Goal: Task Accomplishment & Management: Manage account settings

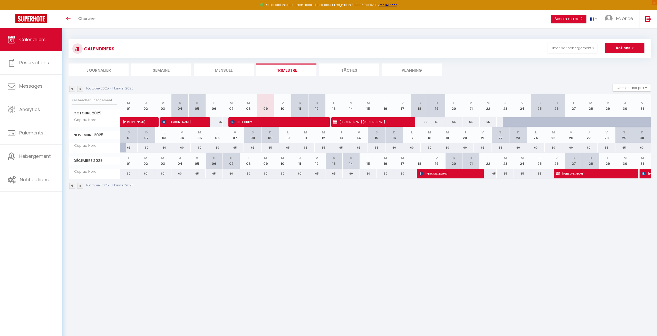
click at [581, 173] on span "[PERSON_NAME]" at bounding box center [593, 173] width 74 height 10
select select "OK"
select select "KO"
select select "1"
select select "0"
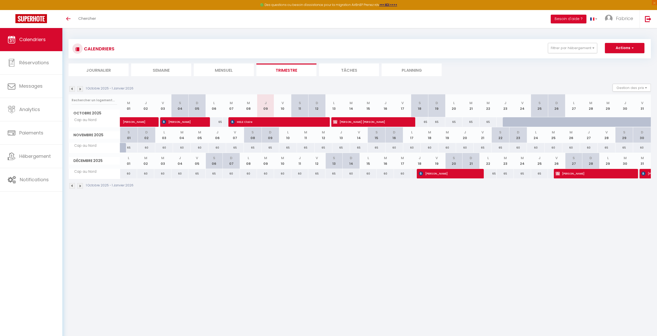
select select "1"
select select
select select "10070"
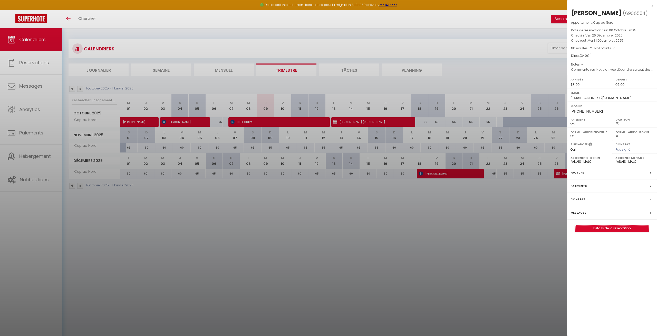
click at [616, 231] on link "Détails de la réservation" at bounding box center [612, 228] width 74 height 7
select select
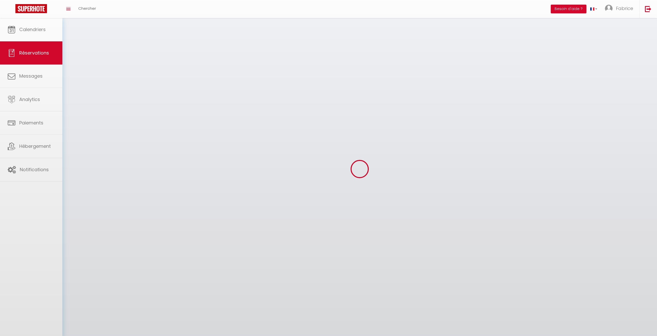
select select
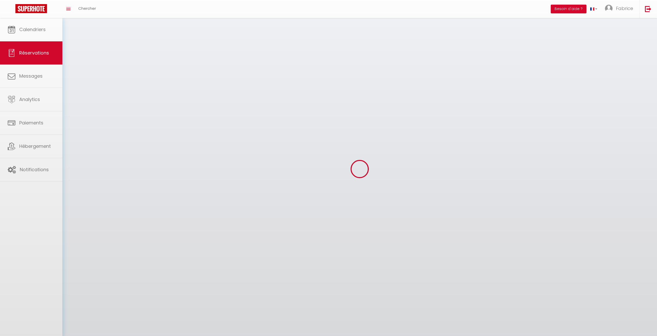
select select
checkbox input "false"
select select
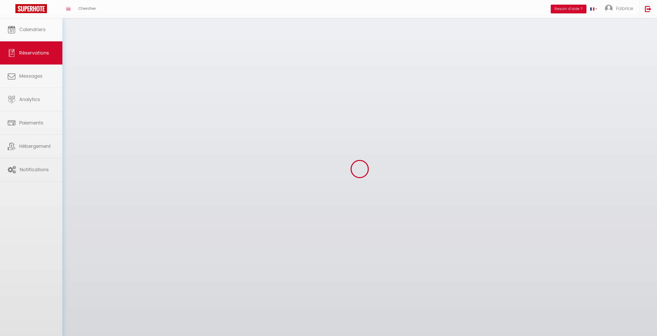
select select
checkbox input "false"
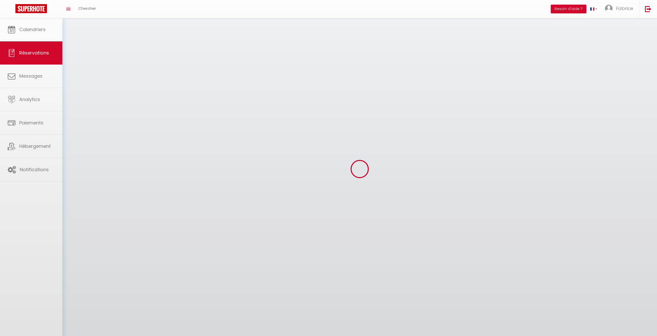
select select
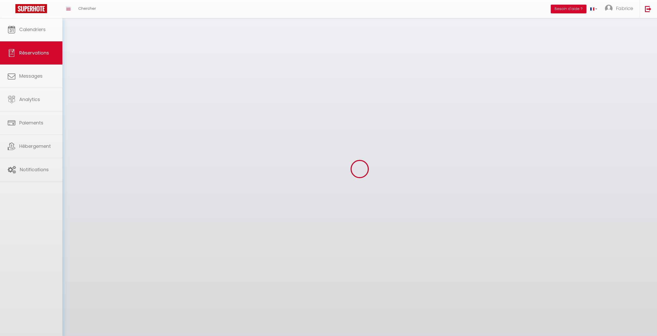
select select
checkbox input "false"
select select
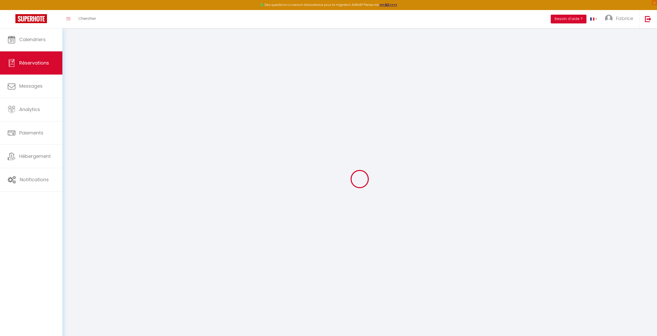
type input "Véronique"
type input "Steunou"
type input "[EMAIL_ADDRESS][DOMAIN_NAME]"
type input "[PHONE_NUMBER]"
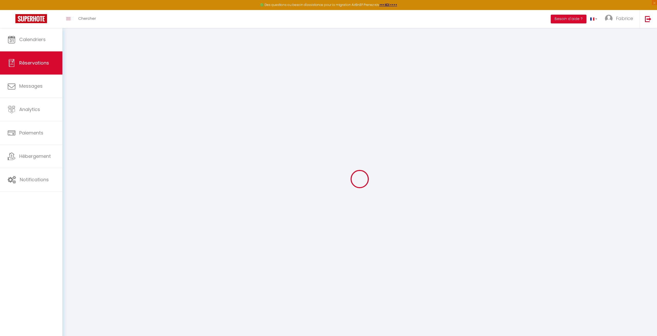
type input "[PHONE_NUMBER]"
select select "FR"
select select "69422"
select select "1"
type input "[DATE]"
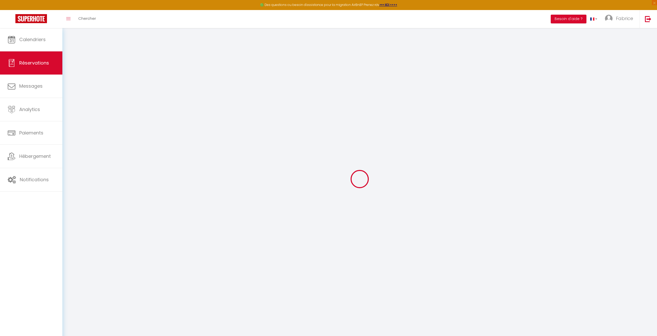
select select
type input "Mer 31 Décembre 2025"
select select
type input "2"
select select "12"
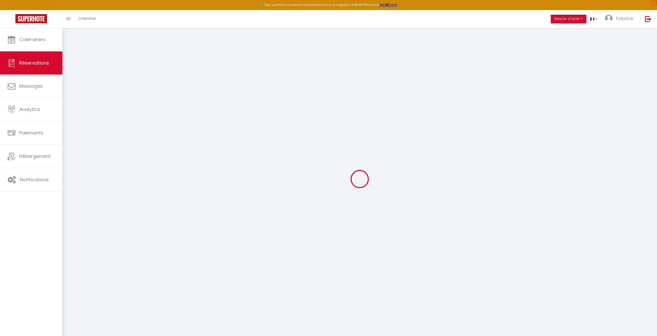
select select
type input "275"
checkbox input "false"
type input "0"
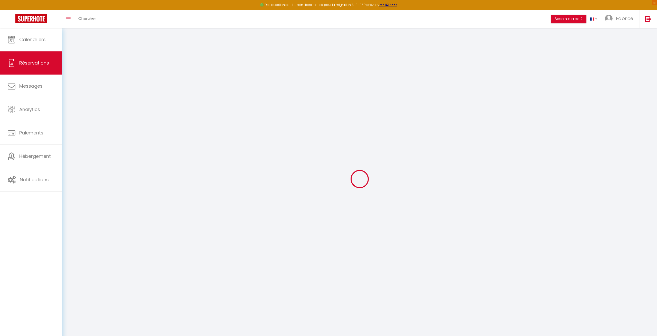
type input "0"
select select
select select "14"
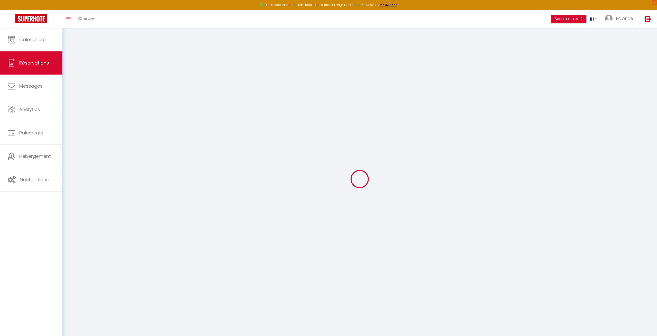
checkbox input "false"
select select
checkbox input "false"
select select
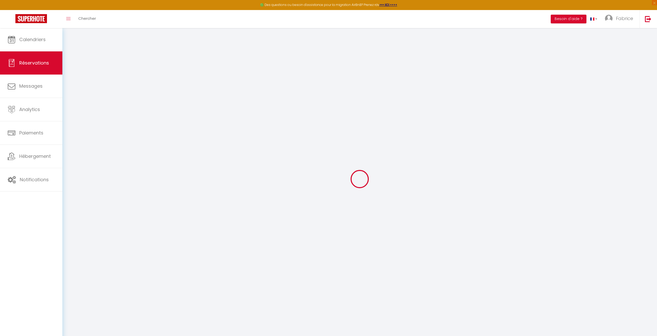
select select
checkbox input "false"
select select
checkbox input "false"
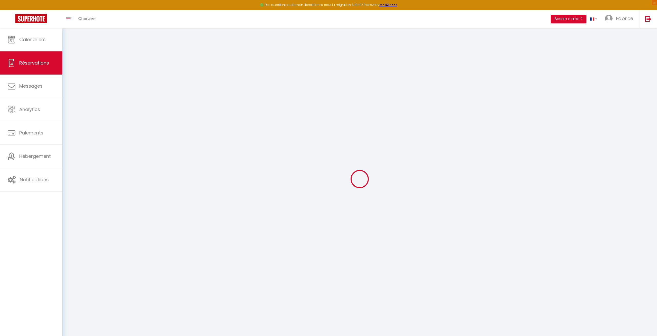
type textarea "Notre arrivée dépendra surtout des conditions de circulation."
type input "55.9"
type input "9.1"
select select
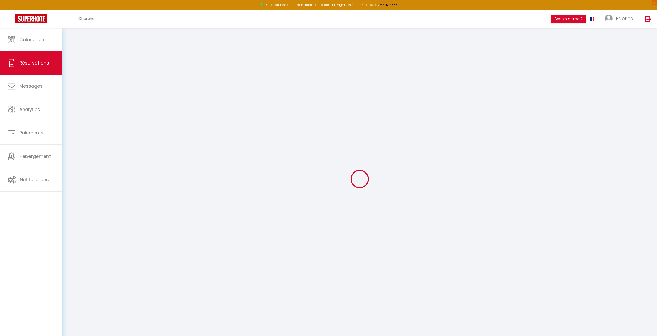
checkbox input "false"
select select "18:00"
select select "09:00"
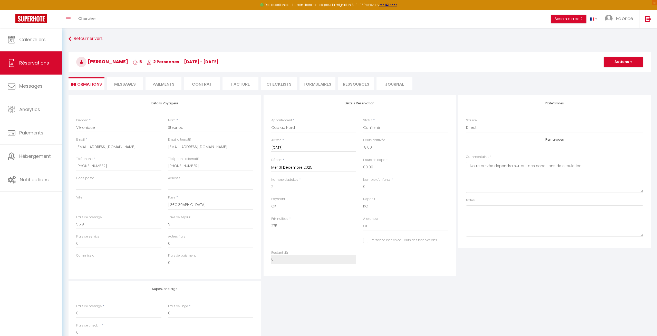
click at [122, 83] on span "Messages" at bounding box center [125, 84] width 22 height 6
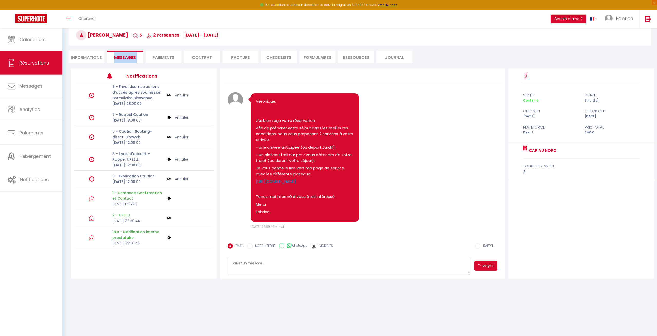
scroll to position [28, 0]
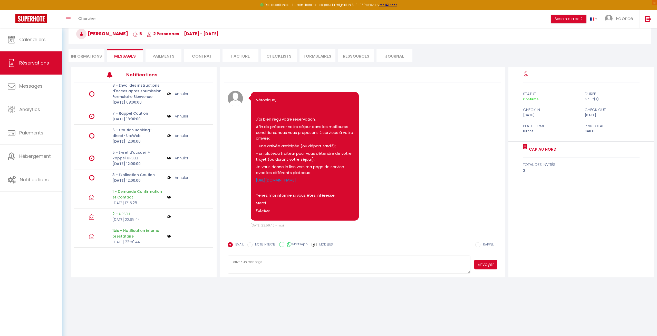
click at [377, 177] on div "Véronique, J'ai bien reçu votre réservation. Afin de préparer votre séjour dans…" at bounding box center [313, 157] width 135 height 131
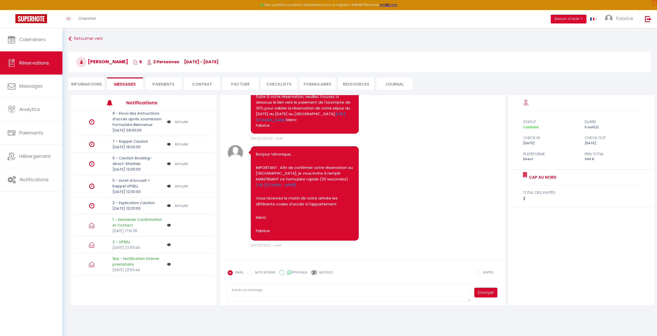
scroll to position [201, 0]
click at [164, 84] on li "Paiements" at bounding box center [164, 83] width 36 height 13
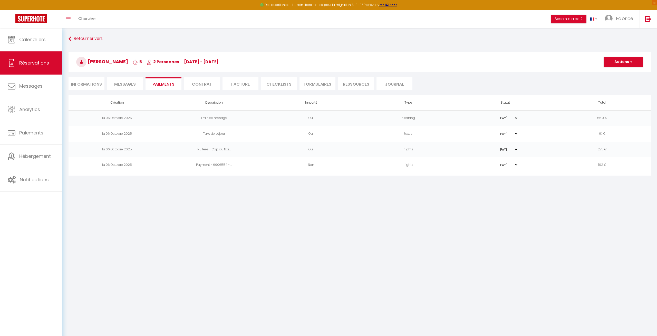
click at [205, 84] on li "Contrat" at bounding box center [202, 83] width 36 height 13
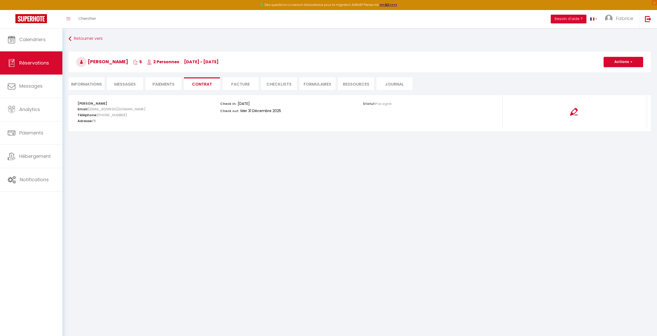
click at [232, 85] on li "Facture" at bounding box center [241, 83] width 36 height 13
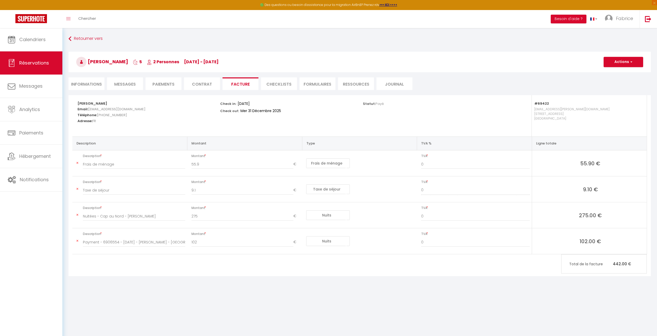
click at [268, 85] on li "CHECKLISTS" at bounding box center [279, 83] width 36 height 13
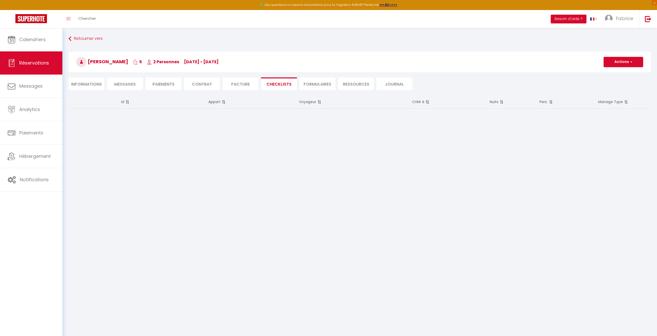
click at [313, 85] on li "FORMULAIRES" at bounding box center [318, 83] width 36 height 13
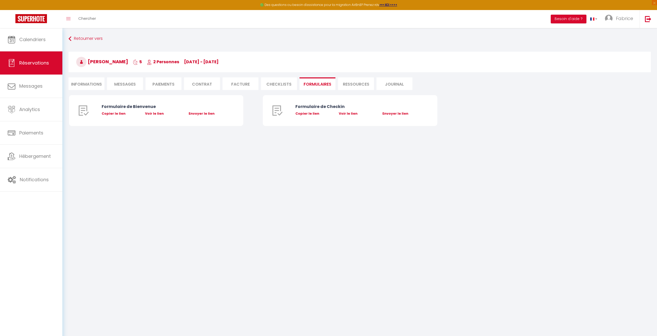
click at [350, 84] on li "Ressources" at bounding box center [356, 83] width 36 height 13
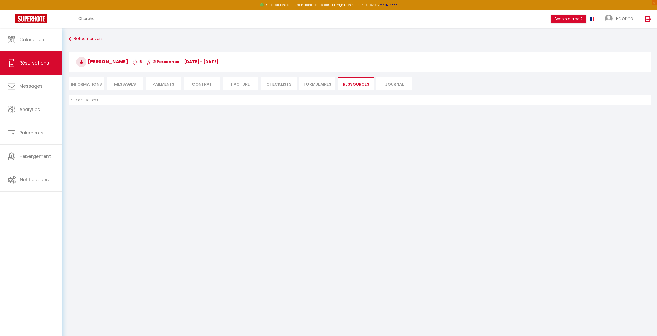
click at [393, 84] on li "Journal" at bounding box center [395, 83] width 36 height 13
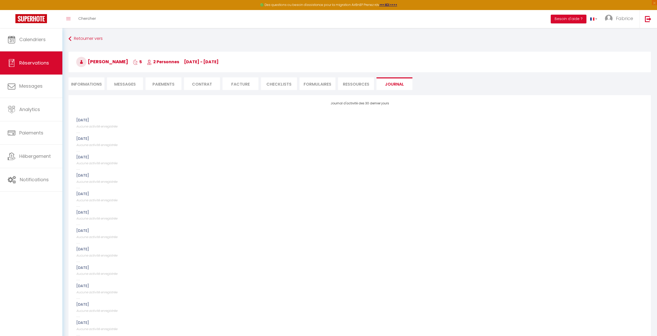
click at [91, 83] on li "Informations" at bounding box center [87, 83] width 36 height 13
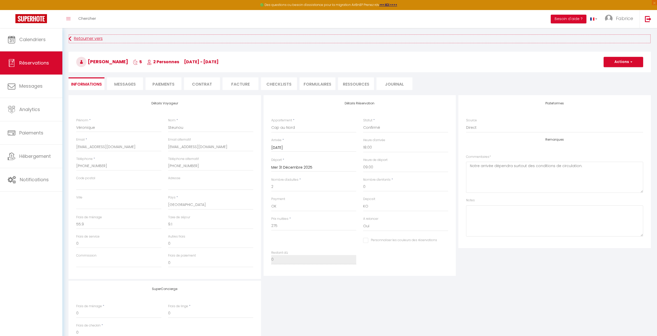
click at [88, 38] on link "Retourner vers" at bounding box center [360, 38] width 583 height 9
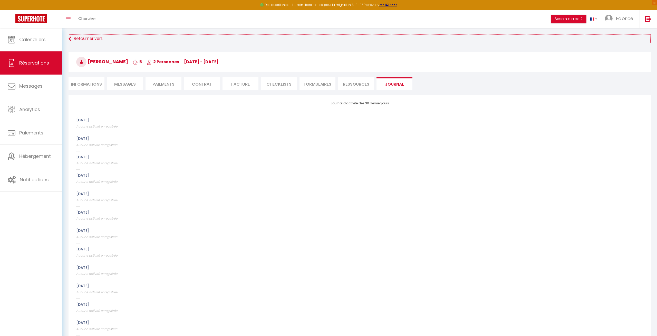
click at [87, 40] on link "Retourner vers" at bounding box center [360, 38] width 583 height 9
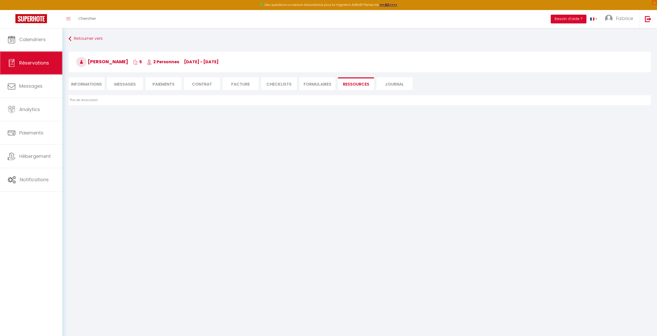
click at [37, 58] on link "Réservations" at bounding box center [31, 62] width 62 height 23
select select "not_cancelled"
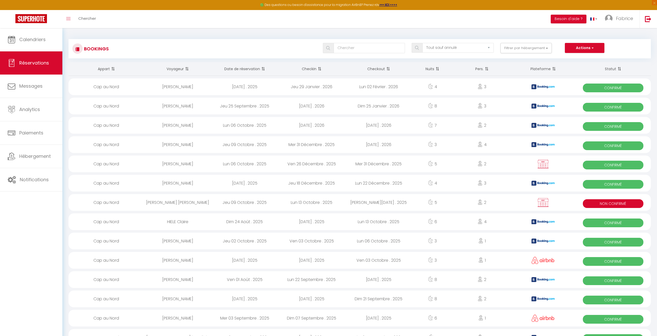
click at [301, 202] on div "Lun 13 Octobre . 2025" at bounding box center [311, 202] width 67 height 17
select select "KO"
select select "1"
select select "0"
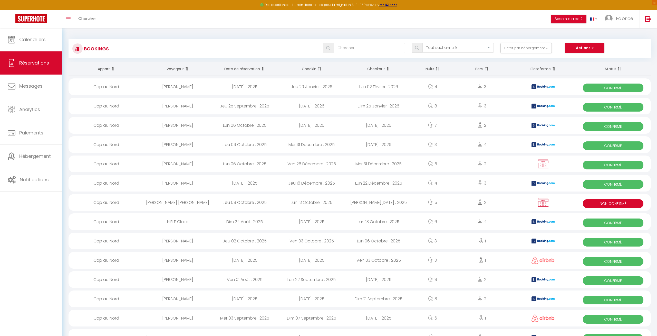
select select "1"
select select
select select "10070"
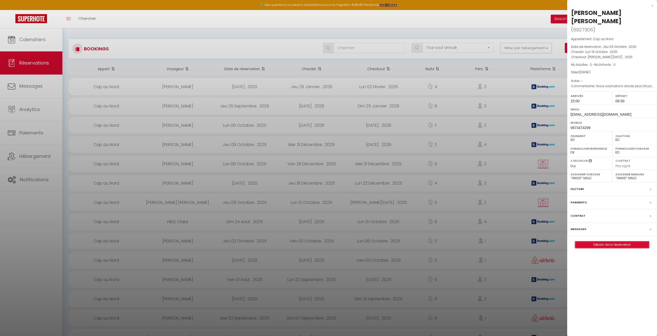
click at [601, 241] on link "Détails de la réservation" at bounding box center [612, 244] width 74 height 7
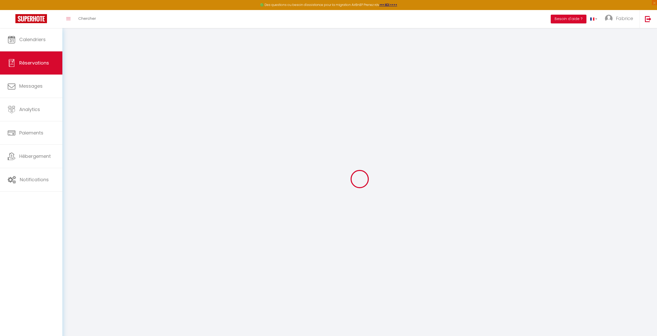
select select
select select "14"
checkbox input "false"
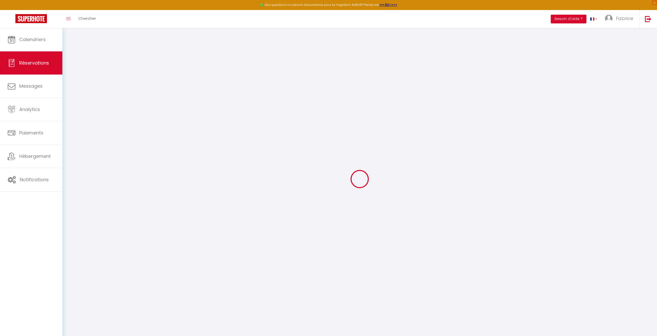
select select
checkbox input "false"
select select
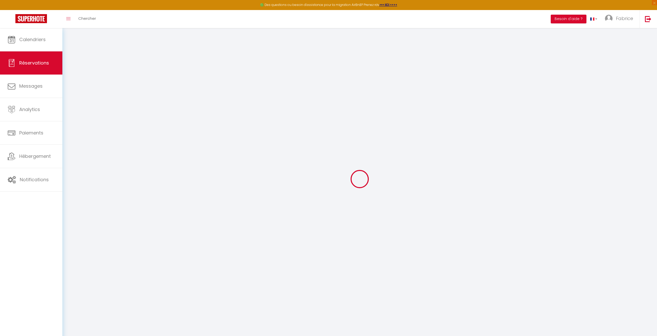
select select
checkbox input "false"
select select
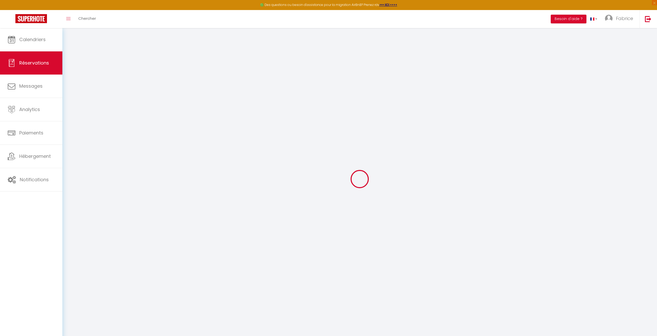
select select
checkbox input "false"
type textarea "Nous souhaitons arrivés plus tôt pour déposer les affaires valise etc...."
select select
type input "55"
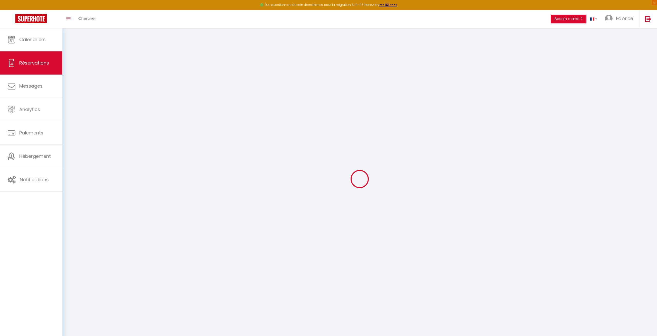
select select
checkbox input "false"
select select
checkbox input "false"
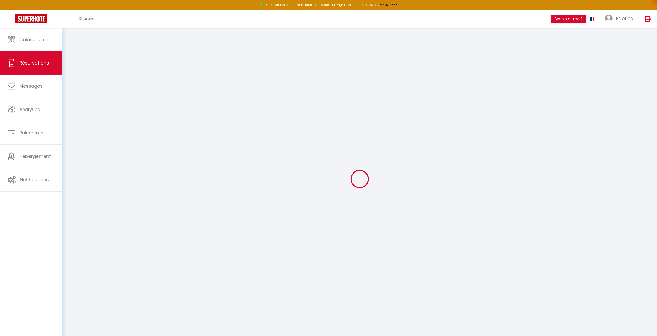
select select "15:00"
select select "09:30"
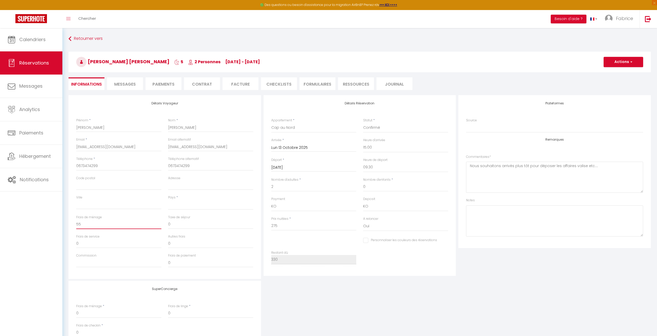
click at [127, 226] on input "55" at bounding box center [118, 224] width 85 height 9
type input "55."
select select
checkbox input "false"
type input "55.9"
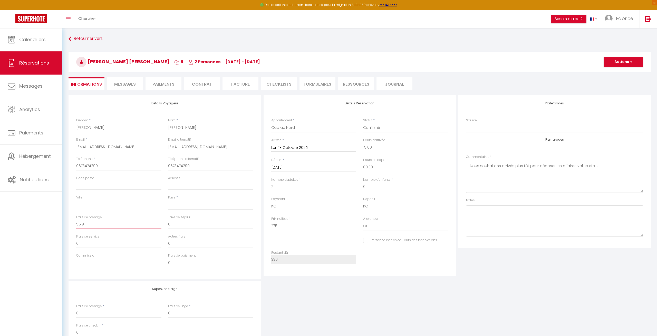
select select
checkbox input "false"
type input "55.9"
click at [178, 225] on input "0" at bounding box center [210, 224] width 85 height 9
select select
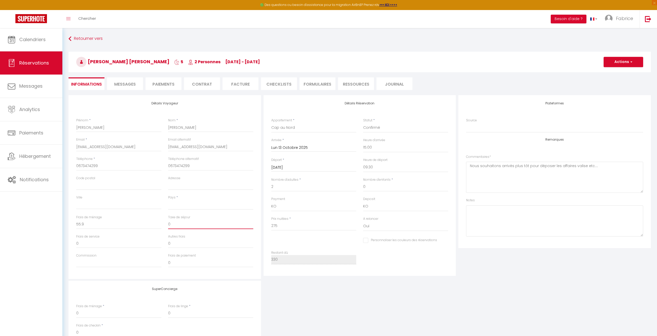
checkbox input "false"
select select
type input "9"
checkbox input "false"
type input "9."
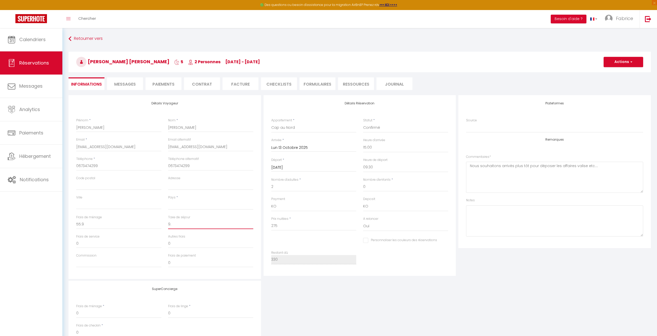
select select
checkbox input "false"
type input "9.1"
select select
checkbox input "false"
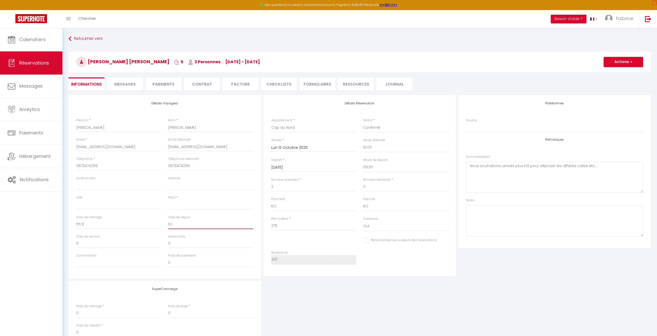
type input "9.1"
click at [623, 61] on button "Actions" at bounding box center [624, 62] width 40 height 10
click at [618, 71] on link "Enregistrer" at bounding box center [618, 73] width 41 height 7
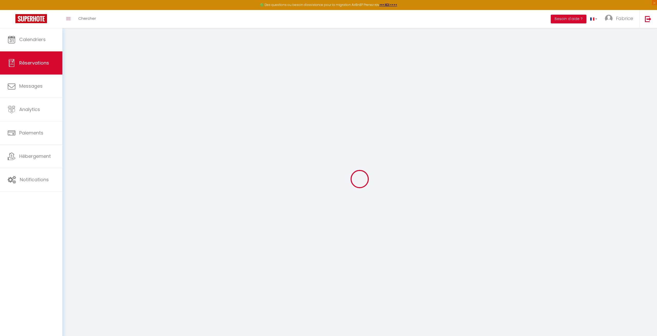
select select "not_cancelled"
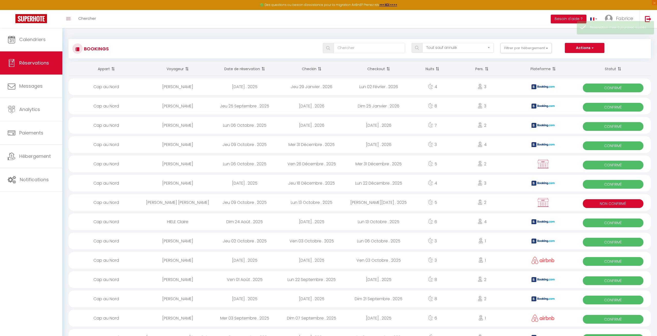
click at [315, 202] on div "Lun 13 Octobre . 2025" at bounding box center [311, 202] width 67 height 17
select select "KO"
select select "1"
select select "0"
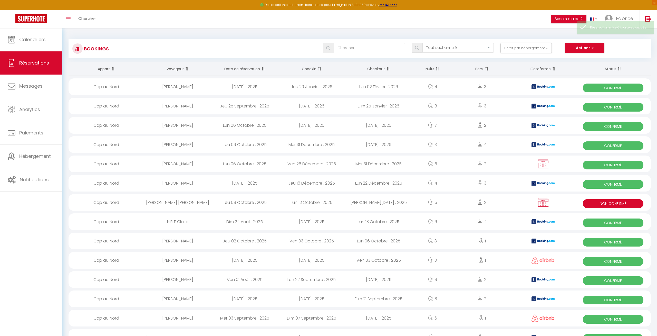
select select "1"
select select
select select "10070"
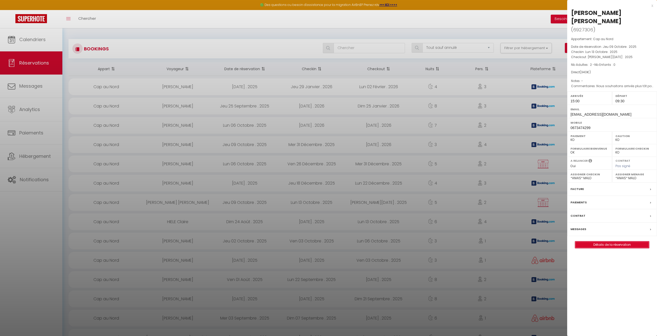
click at [606, 241] on link "Détails de la réservation" at bounding box center [612, 244] width 74 height 7
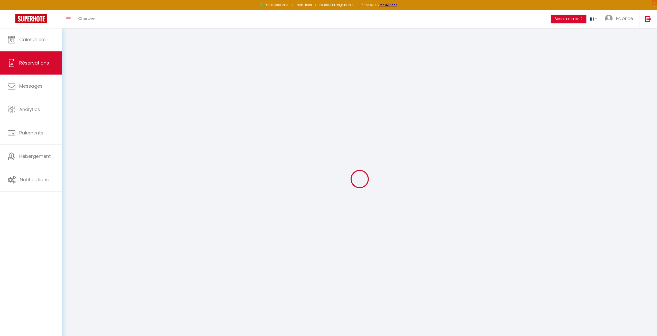
select select
select select "14"
checkbox input "false"
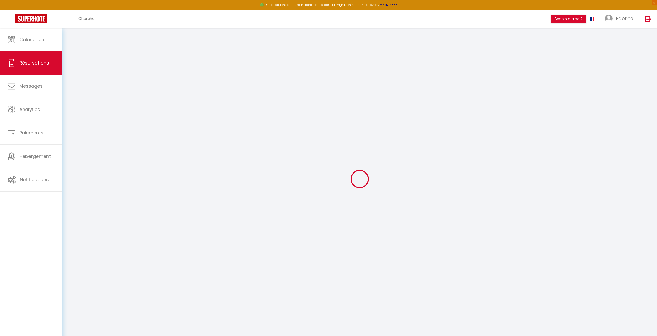
select select
checkbox input "false"
select select
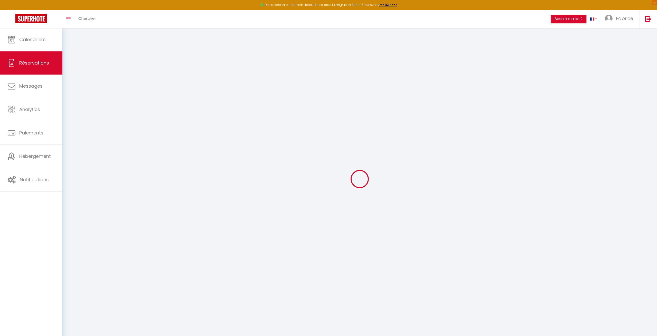
select select
checkbox input "false"
select select
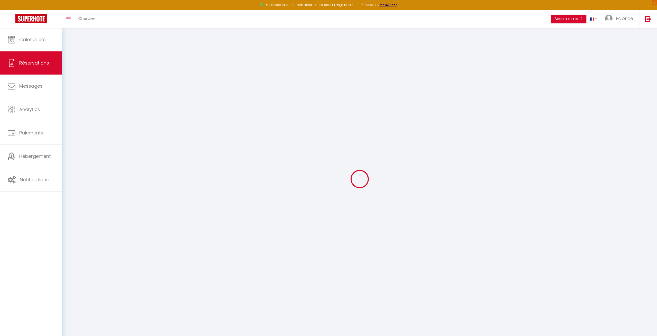
select select
checkbox input "false"
type textarea "Nous souhaitons arrivés plus tôt pour déposer les affaires valise etc...."
select select
type input "55.9"
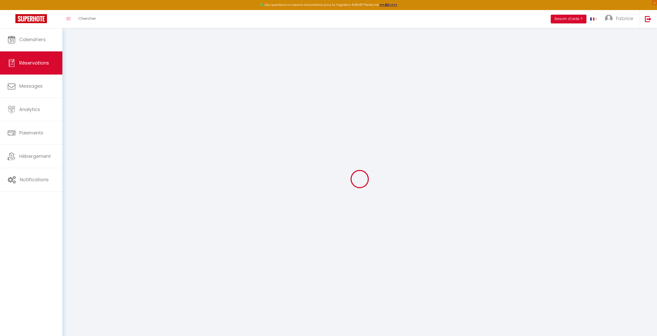
type input "9.1"
select select
checkbox input "false"
select select
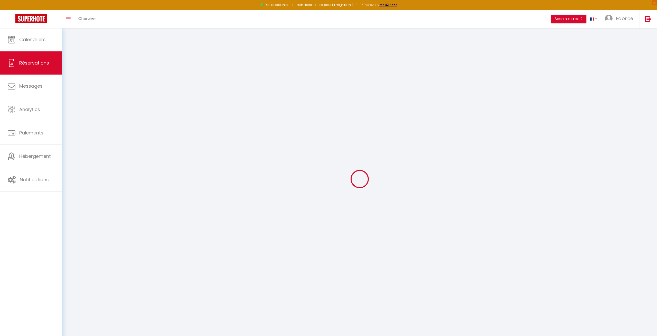
checkbox input "false"
select select "15:00"
select select "09:30"
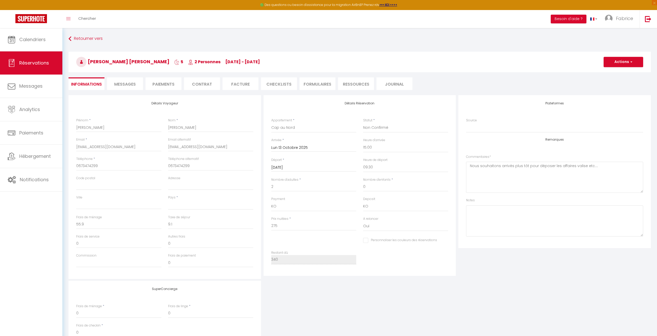
click at [128, 83] on span "Messages" at bounding box center [125, 84] width 22 height 6
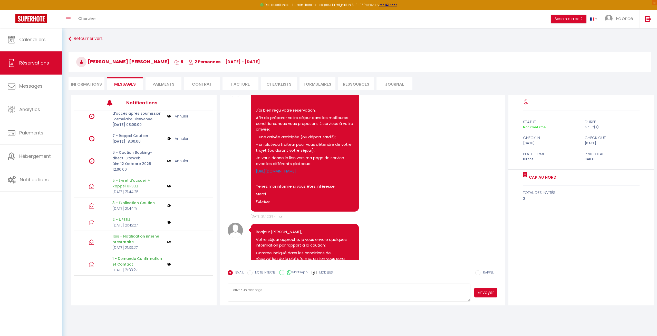
click at [420, 209] on div "Note Sms [PERSON_NAME], J'ai bien reçu votre réservation. Afin de préparer votr…" at bounding box center [363, 150] width 270 height 137
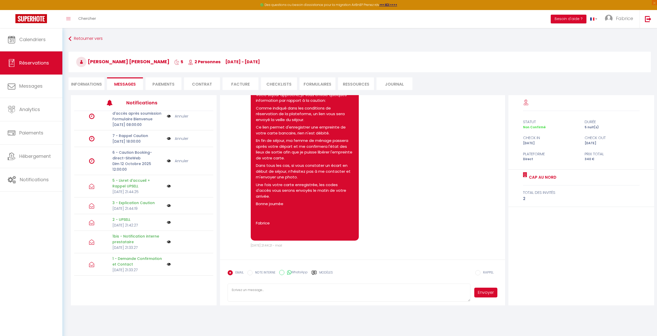
scroll to position [357, 0]
click at [168, 81] on li "Paiements" at bounding box center [164, 83] width 36 height 13
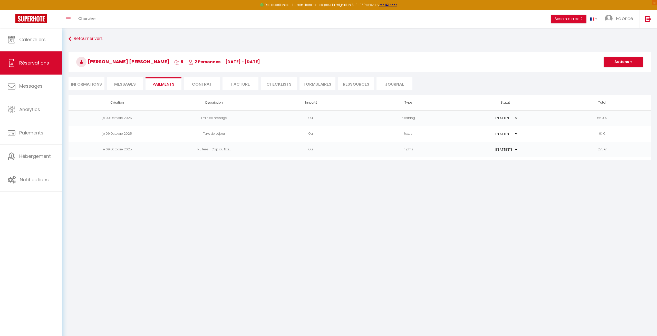
click at [201, 84] on li "Contrat" at bounding box center [202, 83] width 36 height 13
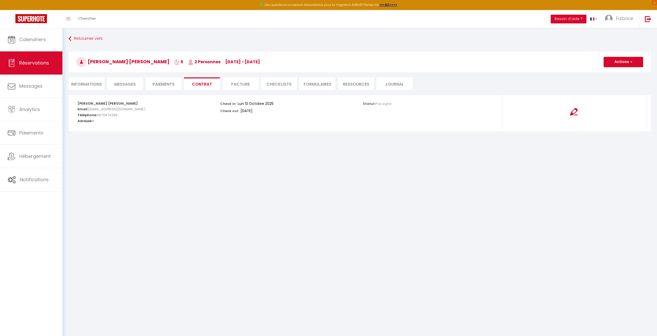
click at [245, 84] on li "Facture" at bounding box center [241, 83] width 36 height 13
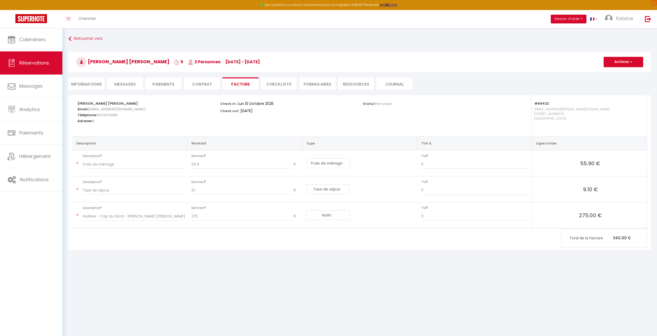
click at [275, 83] on li "CHECKLISTS" at bounding box center [279, 83] width 36 height 13
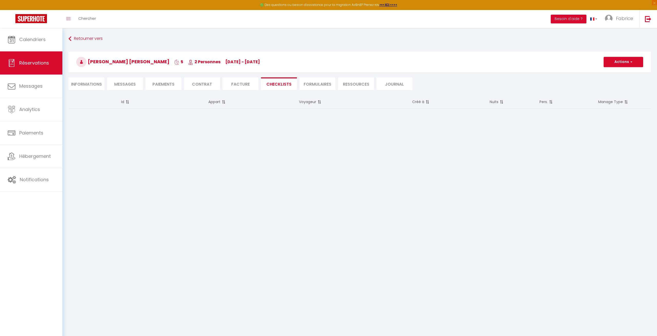
click at [314, 83] on li "FORMULAIRES" at bounding box center [318, 83] width 36 height 13
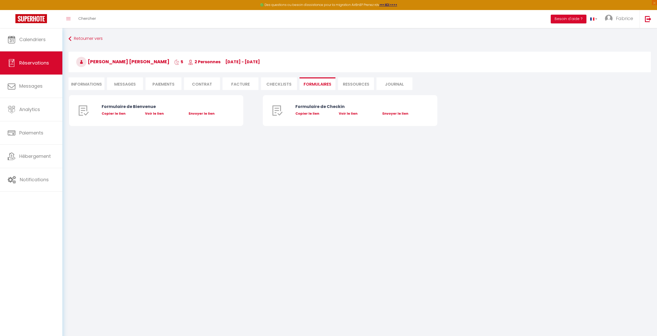
click at [348, 85] on li "Ressources" at bounding box center [356, 83] width 36 height 13
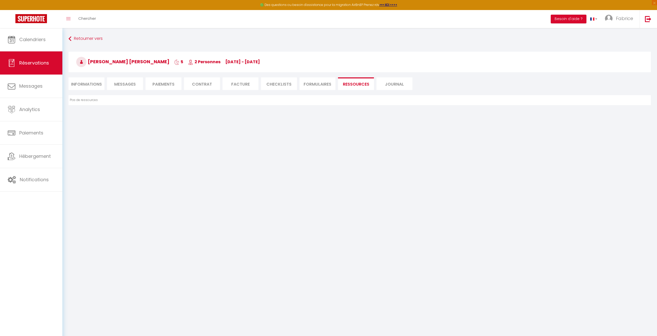
click at [395, 85] on li "Journal" at bounding box center [395, 83] width 36 height 13
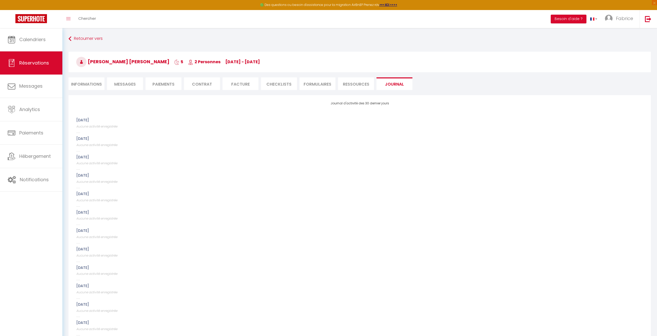
click at [83, 80] on li "Informations" at bounding box center [87, 83] width 36 height 13
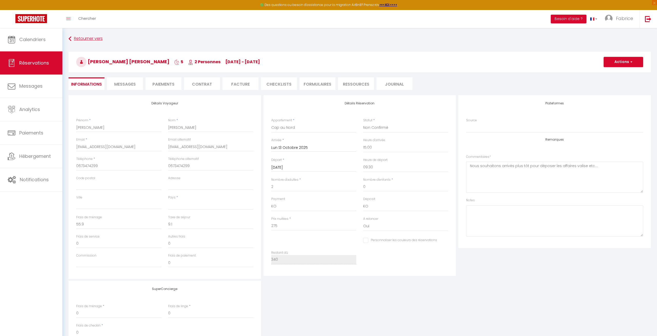
select select
checkbox input "false"
select select
checkbox input "false"
click at [85, 39] on link "Retourner vers" at bounding box center [360, 38] width 583 height 9
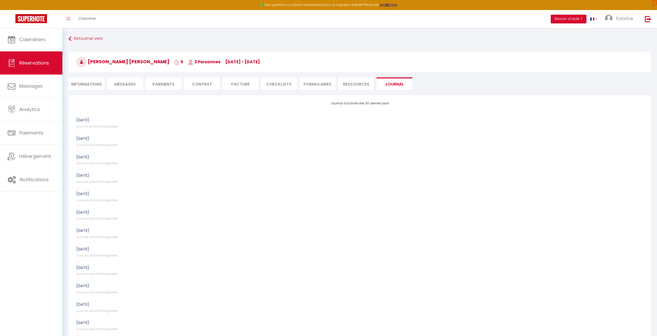
click at [125, 86] on span "Messages" at bounding box center [125, 84] width 22 height 6
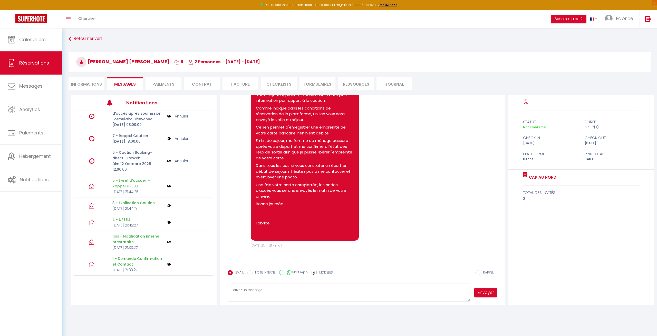
scroll to position [357, 0]
click at [91, 83] on li "Informations" at bounding box center [87, 83] width 36 height 13
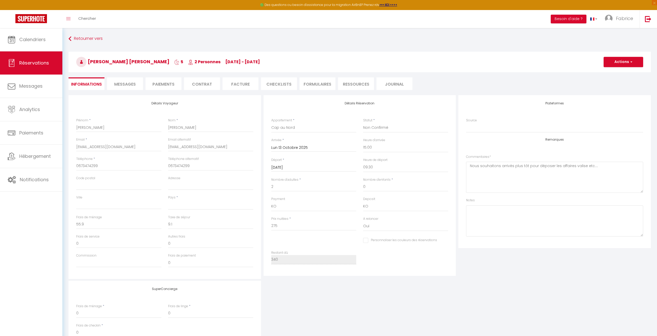
select select
checkbox input "false"
select select
checkbox input "false"
click at [38, 133] on span "Paiements" at bounding box center [31, 132] width 24 height 6
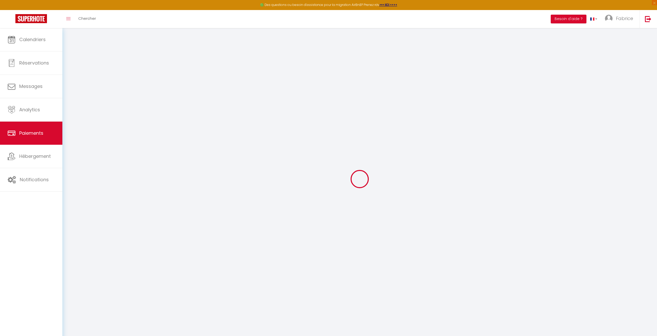
select select "2"
select select "0"
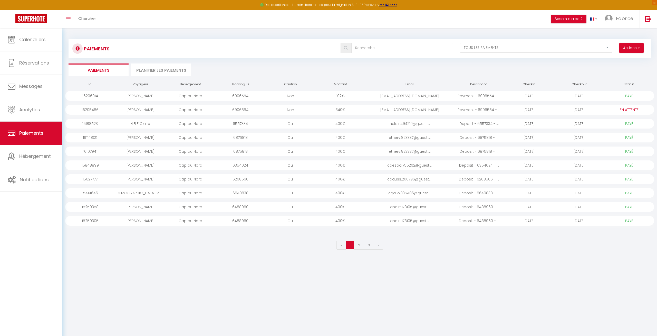
click at [153, 69] on li "Planifier les paiements" at bounding box center [161, 69] width 60 height 13
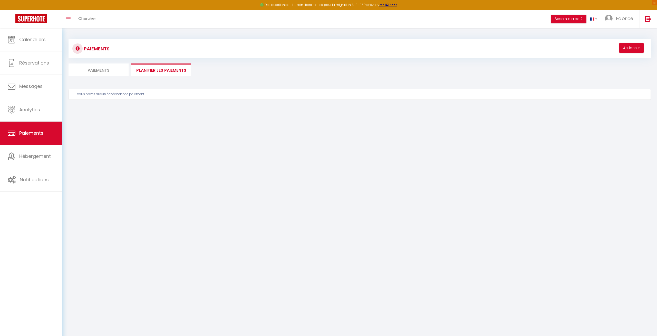
click at [92, 69] on li "Paiements" at bounding box center [99, 69] width 60 height 13
select select "0"
select select "2"
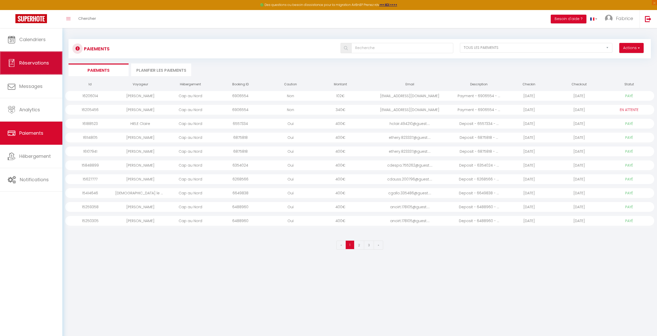
click at [27, 65] on span "Réservations" at bounding box center [34, 63] width 30 height 6
select select "not_cancelled"
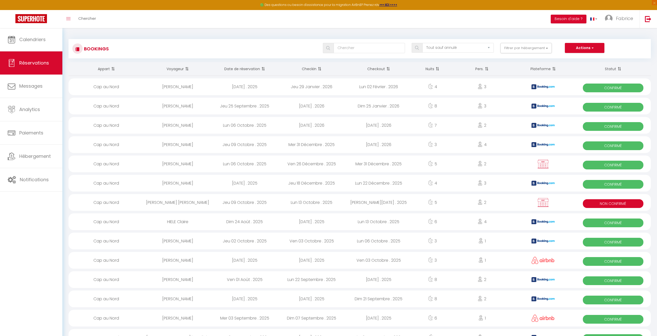
click at [173, 200] on div "[PERSON_NAME] [PERSON_NAME]" at bounding box center [177, 202] width 67 height 17
select select "KO"
select select "1"
select select "0"
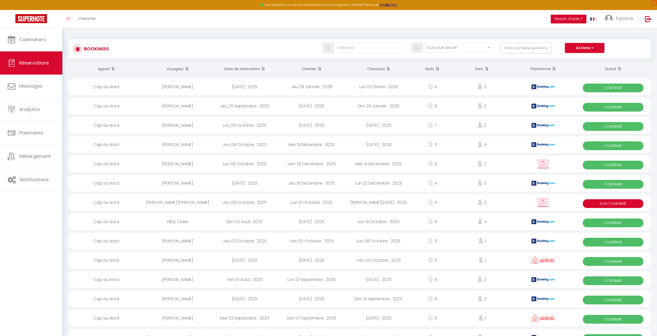
select select "1"
select select
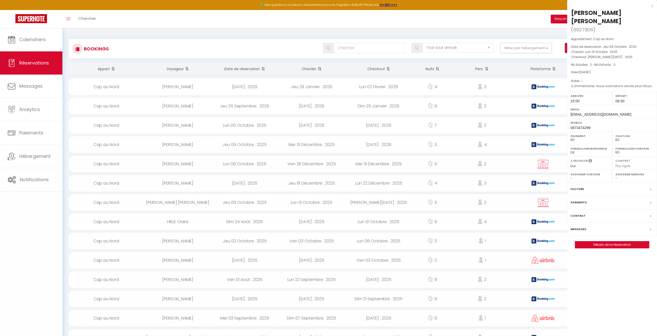
select select "10070"
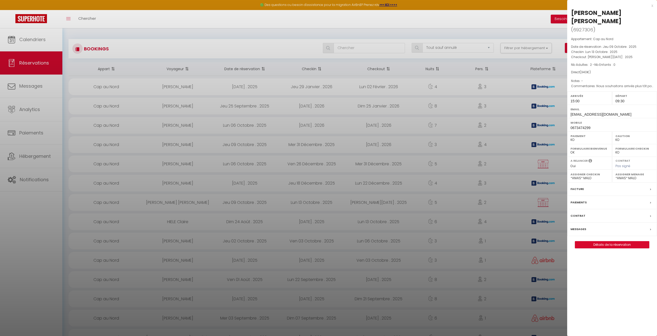
click at [41, 40] on div at bounding box center [328, 168] width 657 height 336
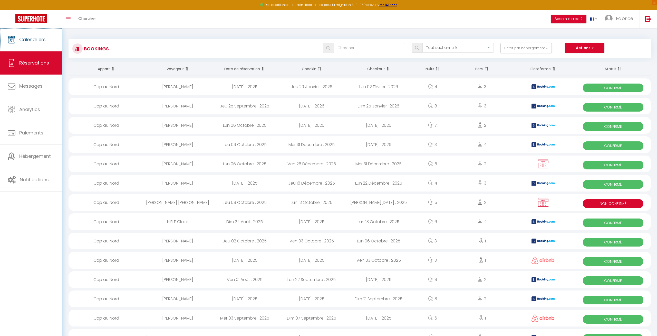
click at [41, 40] on span "Calendriers" at bounding box center [32, 39] width 26 height 6
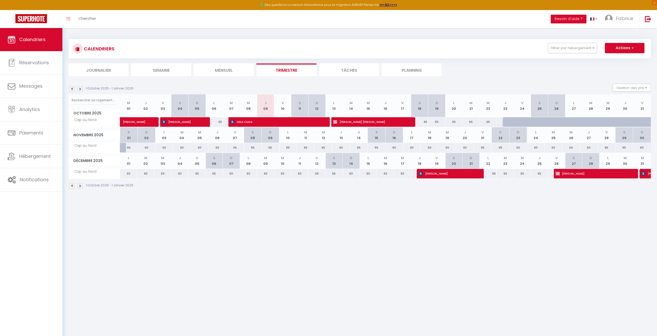
click at [376, 119] on span "[PERSON_NAME] [PERSON_NAME]" at bounding box center [370, 122] width 74 height 10
select select "KO"
select select "1"
select select "0"
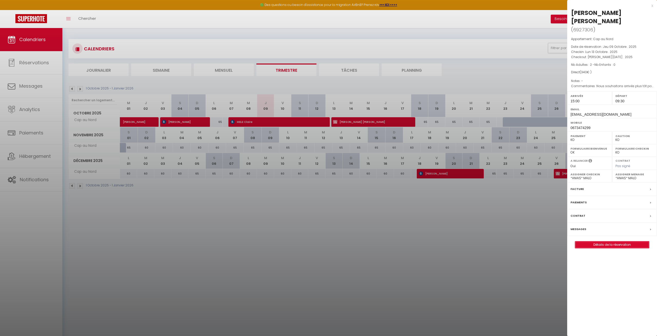
click at [600, 241] on link "Détails de la réservation" at bounding box center [612, 244] width 74 height 7
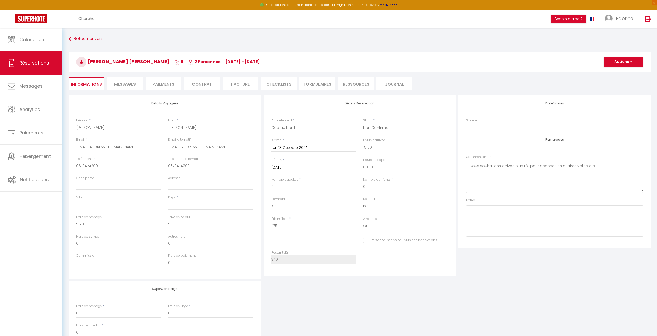
click at [189, 127] on input "[PERSON_NAME]" at bounding box center [210, 127] width 85 height 9
drag, startPoint x: 192, startPoint y: 126, endPoint x: 167, endPoint y: 123, distance: 25.6
click at [168, 123] on input "[PERSON_NAME]" at bounding box center [210, 127] width 85 height 9
paste input "[PERSON_NAME]"
click at [170, 129] on input "[PERSON_NAME]" at bounding box center [210, 127] width 85 height 9
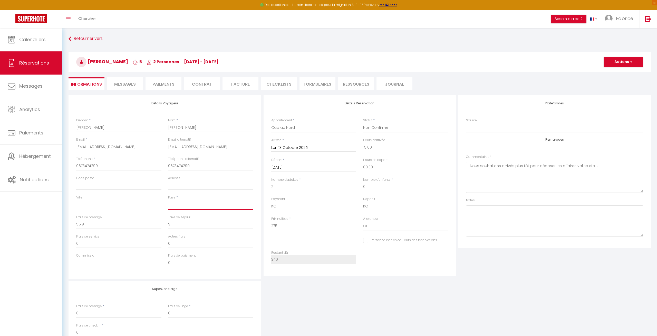
click at [168, 200] on select "[GEOGRAPHIC_DATA] [GEOGRAPHIC_DATA] [GEOGRAPHIC_DATA] [GEOGRAPHIC_DATA] [GEOGRA…" at bounding box center [210, 205] width 85 height 10
click option "[GEOGRAPHIC_DATA]" at bounding box center [0, 0] width 0 height 0
click at [627, 61] on button "Actions" at bounding box center [624, 62] width 40 height 10
click at [615, 72] on link "Enregistrer" at bounding box center [618, 73] width 41 height 7
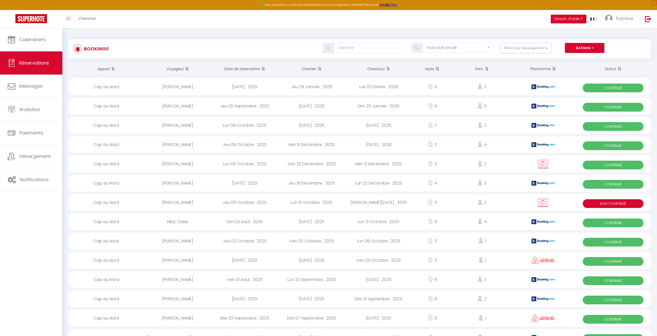
click at [185, 161] on div "[PERSON_NAME]" at bounding box center [177, 163] width 67 height 17
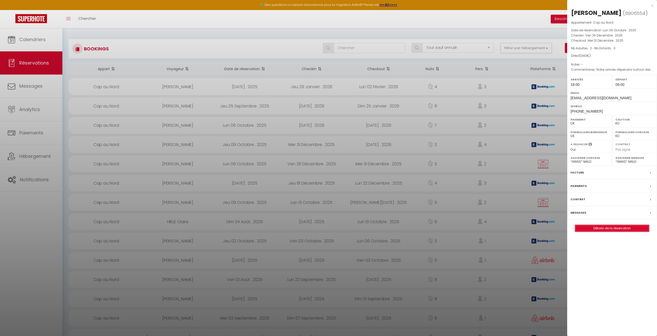
click at [606, 231] on link "Détails de la réservation" at bounding box center [612, 228] width 74 height 7
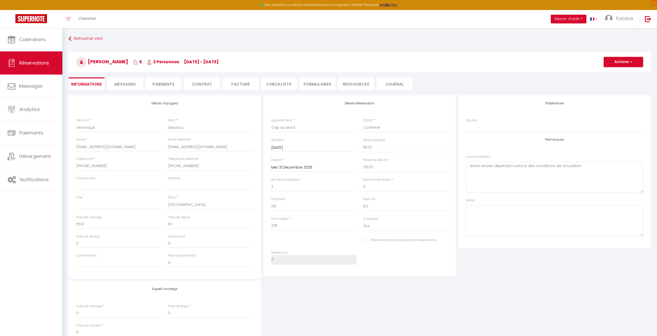
click at [168, 85] on li "Paiements" at bounding box center [164, 83] width 36 height 13
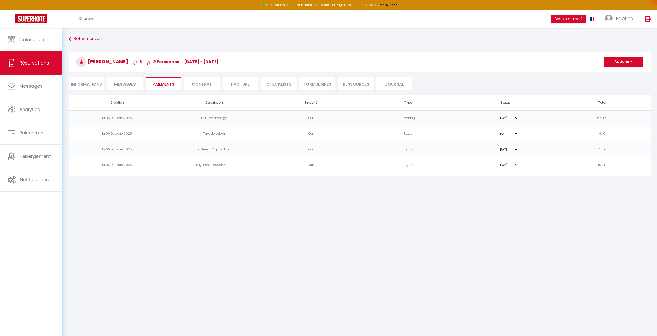
click at [135, 84] on span "Messages" at bounding box center [125, 84] width 22 height 6
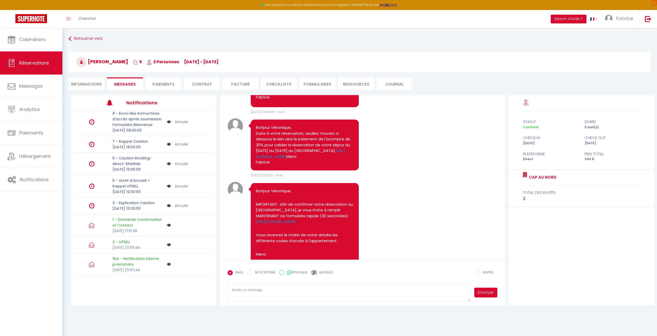
scroll to position [122, 0]
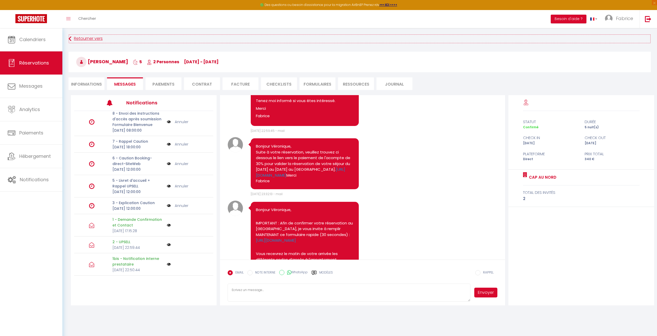
click at [80, 39] on link "Retourner vers" at bounding box center [360, 38] width 583 height 9
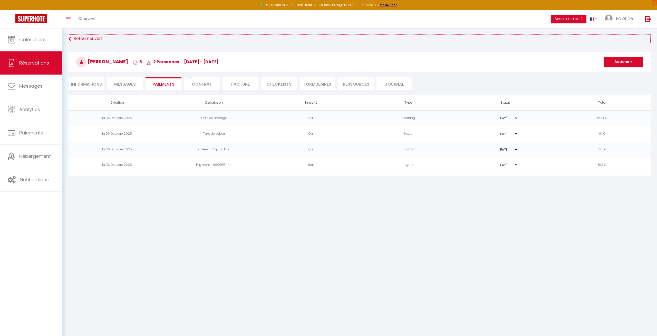
click at [83, 40] on link "Retourner vers" at bounding box center [360, 38] width 583 height 9
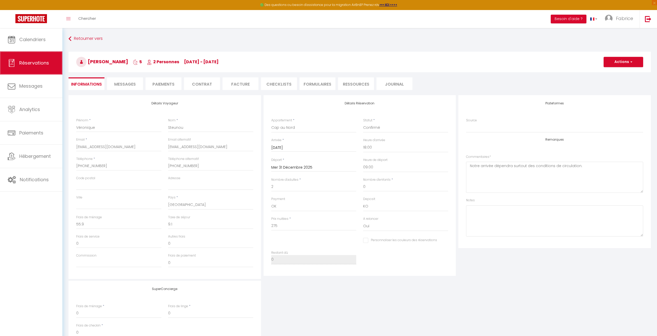
click at [36, 60] on span "Réservations" at bounding box center [34, 63] width 30 height 6
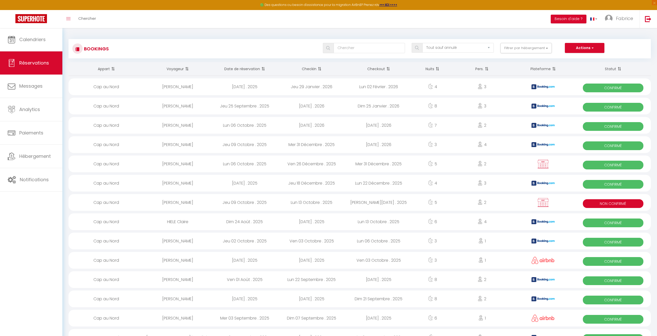
click at [244, 202] on div "Jeu 09 Octobre . 2025" at bounding box center [244, 202] width 67 height 17
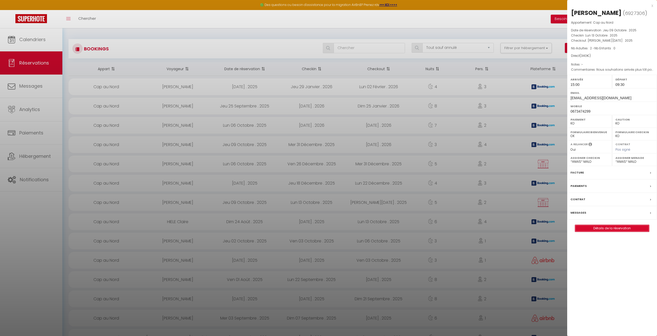
click at [621, 229] on link "Détails de la réservation" at bounding box center [612, 228] width 74 height 7
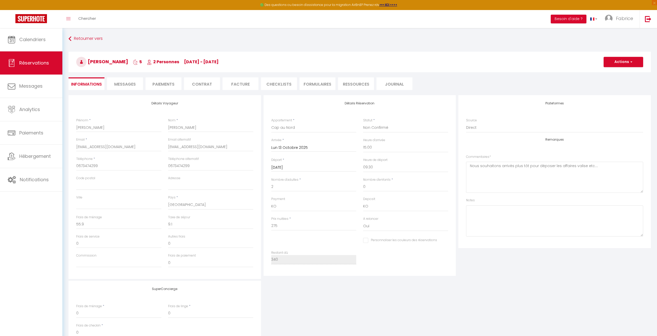
click at [119, 83] on span "Messages" at bounding box center [125, 84] width 22 height 6
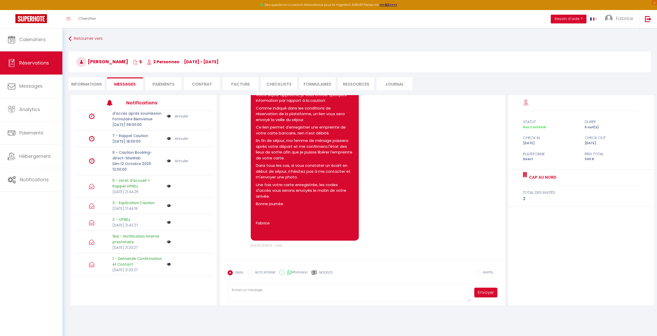
scroll to position [28, 0]
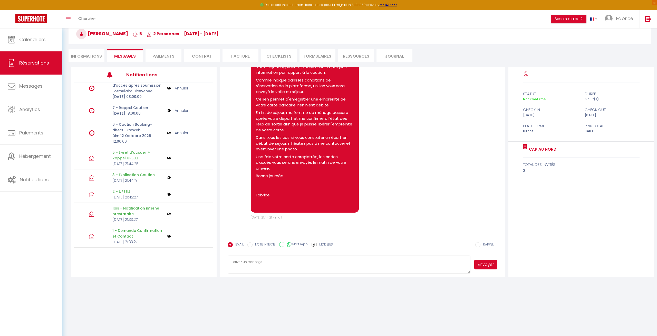
click at [303, 263] on textarea at bounding box center [349, 264] width 243 height 18
click at [323, 243] on label "Modèles" at bounding box center [326, 246] width 14 height 9
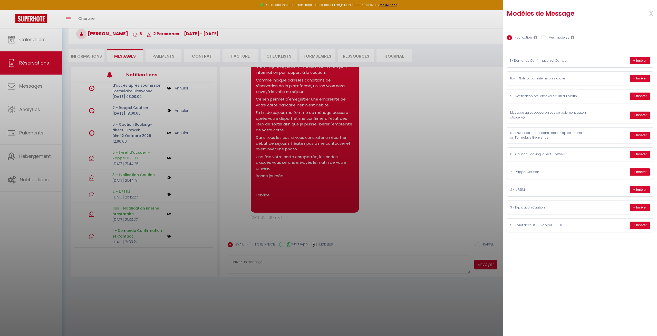
click at [546, 37] on input "Mes modèles" at bounding box center [543, 37] width 5 height 5
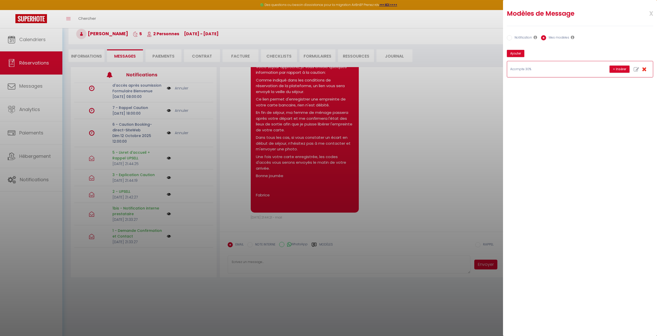
click at [548, 69] on p "Acompte 30%" at bounding box center [548, 69] width 77 height 5
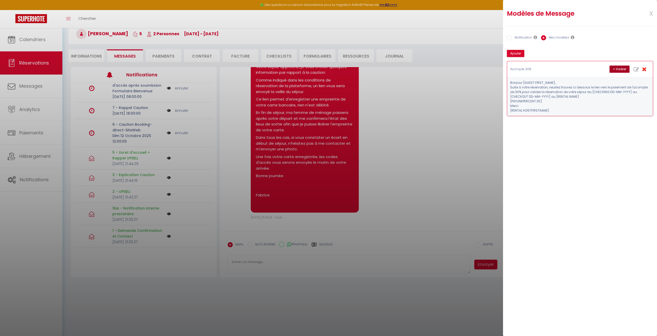
click at [621, 69] on button "+ Insérer" at bounding box center [620, 68] width 20 height 7
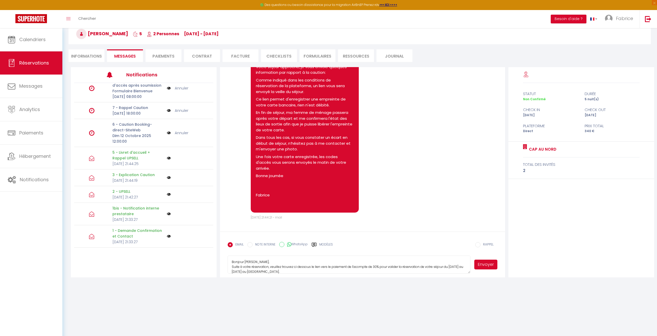
scroll to position [20, 0]
drag, startPoint x: 231, startPoint y: 260, endPoint x: 311, endPoint y: 323, distance: 101.7
click at [313, 273] on textarea "Bonjour [PERSON_NAME], Suite à votre réservation, veuillez trouvez ci dessous l…" at bounding box center [349, 264] width 243 height 18
click at [329, 243] on label "Modèles" at bounding box center [326, 246] width 14 height 9
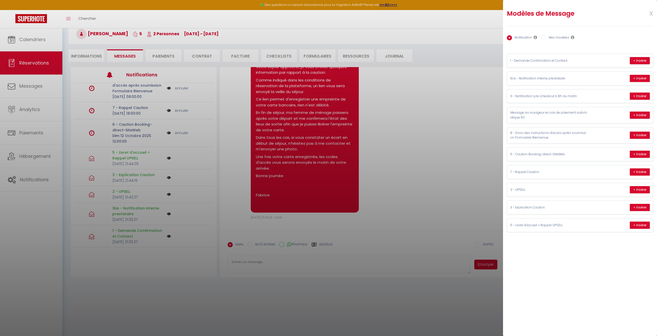
click at [543, 36] on input "Mes modèles" at bounding box center [543, 37] width 5 height 5
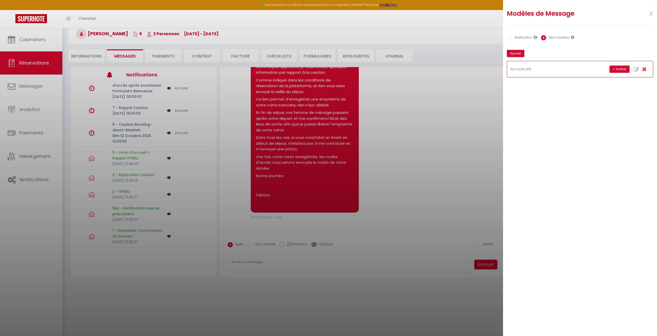
click at [584, 68] on p "Acompte 30%" at bounding box center [548, 69] width 77 height 5
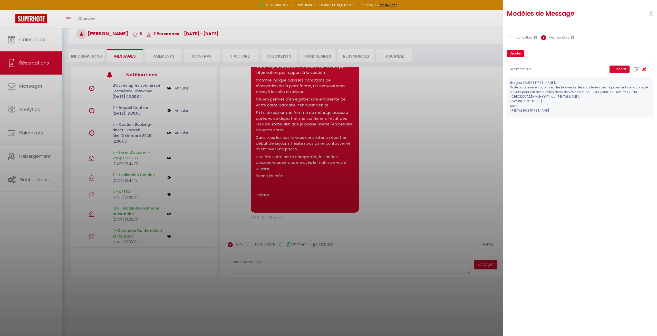
click at [584, 68] on p "Acompte 30%" at bounding box center [548, 69] width 77 height 5
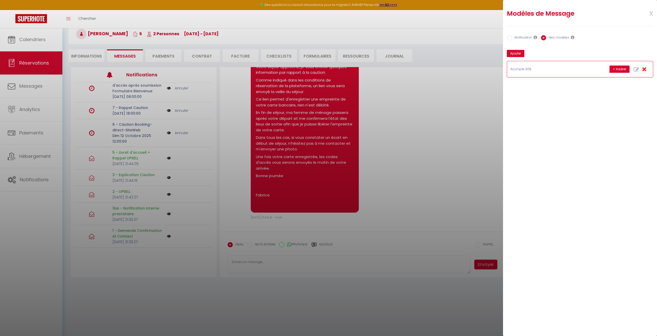
click at [584, 68] on p "Acompte 30%" at bounding box center [548, 69] width 77 height 5
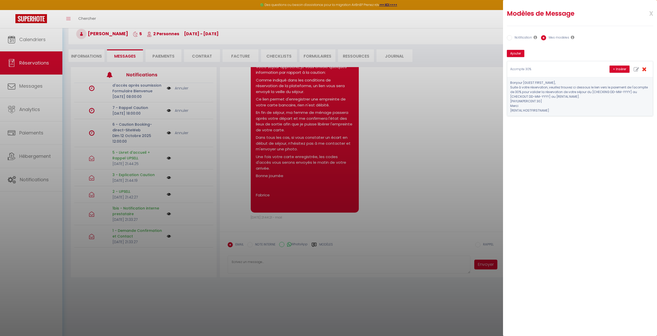
click at [622, 45] on div "Notification Mes modèles" at bounding box center [580, 39] width 153 height 13
click at [518, 53] on button "Ajouter" at bounding box center [515, 53] width 17 height 7
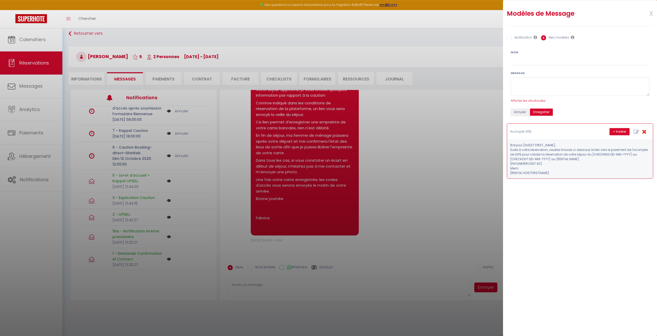
scroll to position [2, 0]
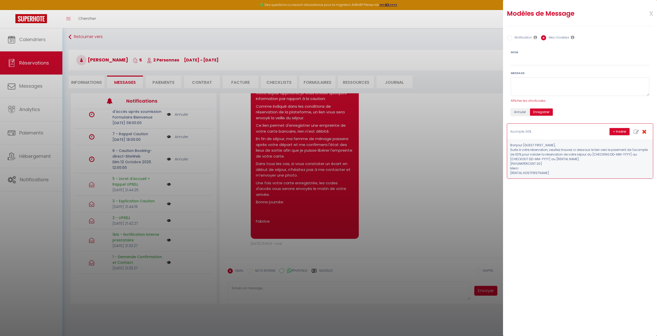
drag, startPoint x: 549, startPoint y: 172, endPoint x: 518, endPoint y: 151, distance: 37.2
click at [518, 151] on pre "Bonjour [GUEST:FIRST_NAME], Suite à votre réservation, veuillez trouvez ci dess…" at bounding box center [580, 159] width 140 height 32
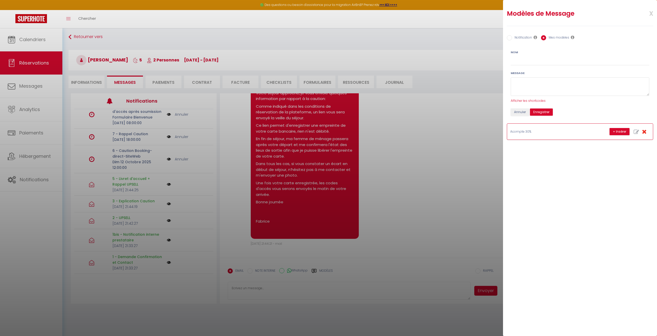
click at [530, 132] on p "Acompte 30%" at bounding box center [548, 131] width 77 height 5
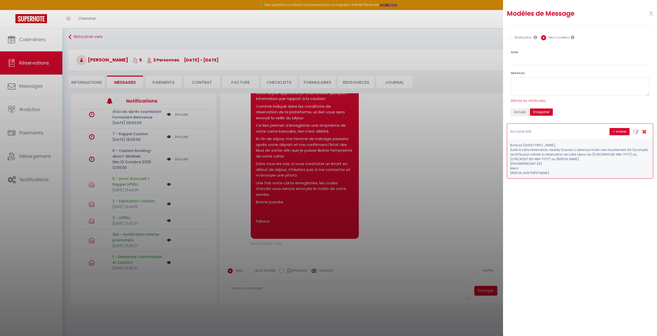
drag, startPoint x: 513, startPoint y: 144, endPoint x: 564, endPoint y: 174, distance: 58.9
click at [564, 174] on pre "Bonjour [GUEST:FIRST_NAME], Suite à votre réservation, veuillez trouvez ci dess…" at bounding box center [580, 159] width 140 height 32
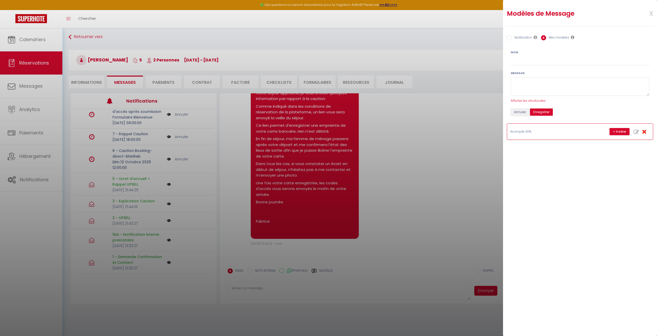
click at [556, 134] on p "Acompte 30%" at bounding box center [548, 131] width 77 height 5
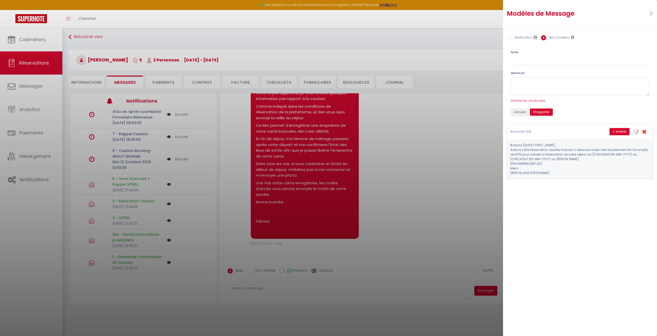
click at [511, 37] on input "Notification" at bounding box center [509, 37] width 5 height 5
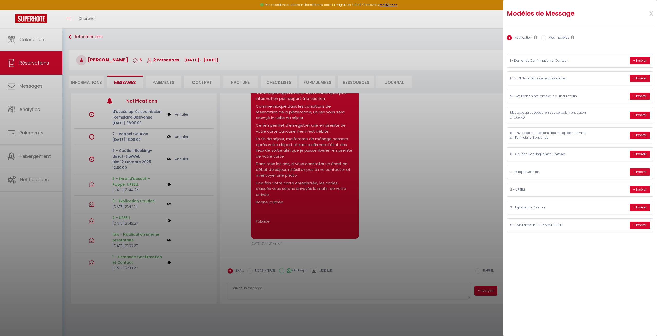
click at [555, 39] on label "Mes modèles" at bounding box center [557, 38] width 23 height 6
click at [546, 39] on input "Mes modèles" at bounding box center [543, 37] width 5 height 5
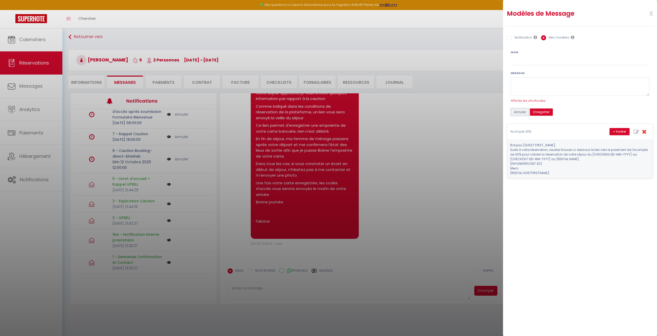
click at [521, 113] on button "Annuler" at bounding box center [520, 111] width 18 height 7
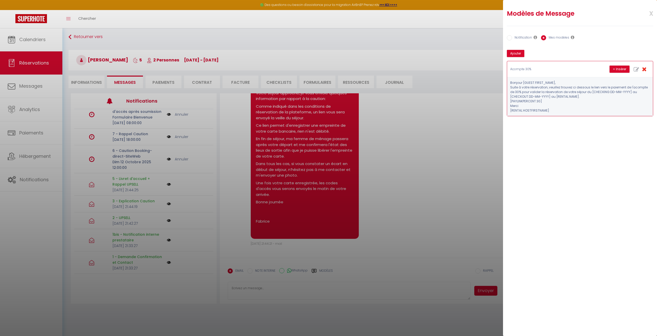
drag, startPoint x: 511, startPoint y: 81, endPoint x: 565, endPoint y: 113, distance: 62.6
click at [565, 113] on div "Bonjour [GUEST:FIRST_NAME], Suite à votre réservation, veuillez trouvez ci dess…" at bounding box center [580, 96] width 146 height 39
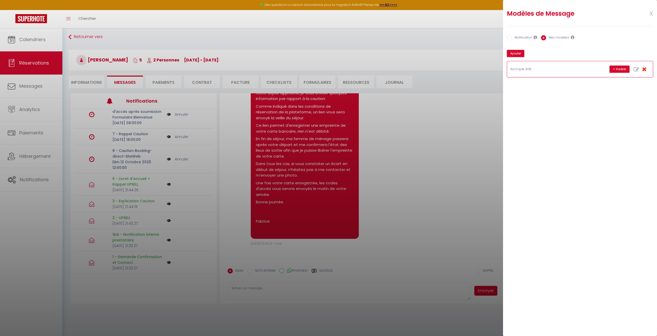
click at [636, 70] on icon "button" at bounding box center [636, 69] width 5 height 5
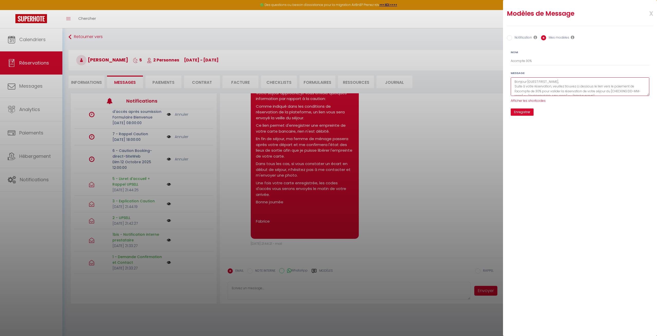
scroll to position [19, 0]
drag, startPoint x: 516, startPoint y: 82, endPoint x: 617, endPoint y: 131, distance: 112.3
click at [617, 96] on textarea "Bonjour [GUEST:FIRST_NAME], Suite à votre réservation, veuillez trouvez ci dess…" at bounding box center [580, 86] width 139 height 19
click at [517, 37] on label "Notification" at bounding box center [522, 38] width 20 height 6
click at [512, 37] on input "Notification" at bounding box center [509, 37] width 5 height 5
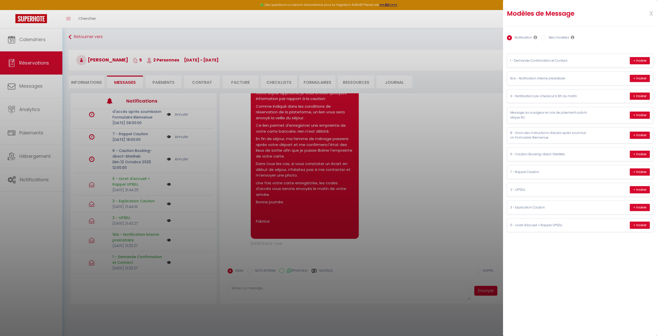
click at [557, 38] on label "Mes modèles" at bounding box center [557, 38] width 23 height 6
click at [546, 38] on input "Mes modèles" at bounding box center [543, 37] width 5 height 5
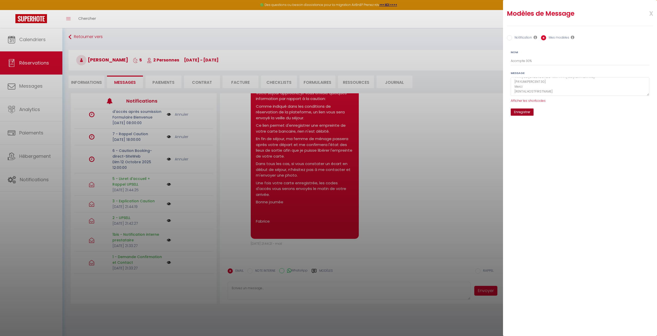
click at [529, 111] on button "Enregistrer" at bounding box center [522, 111] width 23 height 7
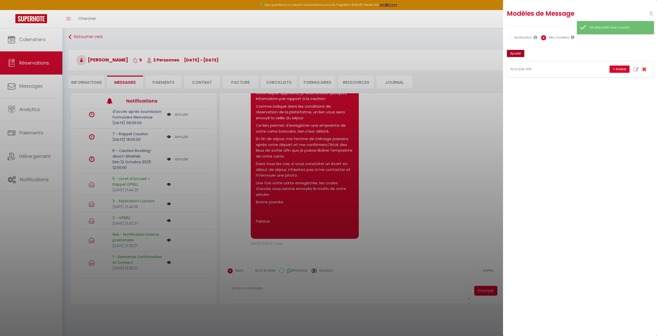
click at [516, 52] on button "Ajouter" at bounding box center [515, 53] width 17 height 7
click at [523, 85] on textarea at bounding box center [580, 86] width 139 height 19
paste textarea "Bonjour [GUEST:FIRST_NAME], Suite à votre réservation, veuillez trouvez ci dess…"
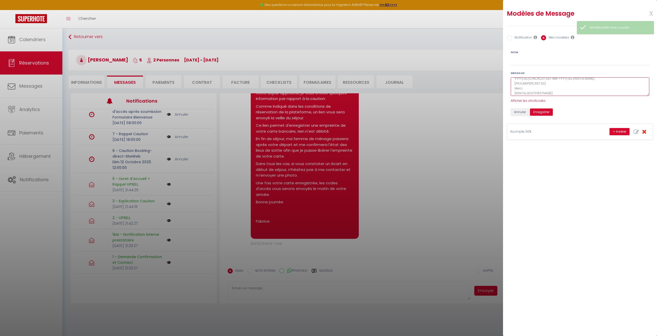
scroll to position [0, 0]
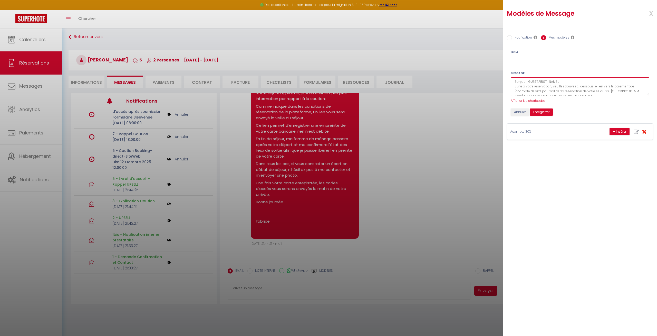
click at [633, 87] on textarea "Bonjour [GUEST:FIRST_NAME], Suite à votre réservation, veuillez trouvez ci dess…" at bounding box center [580, 86] width 139 height 19
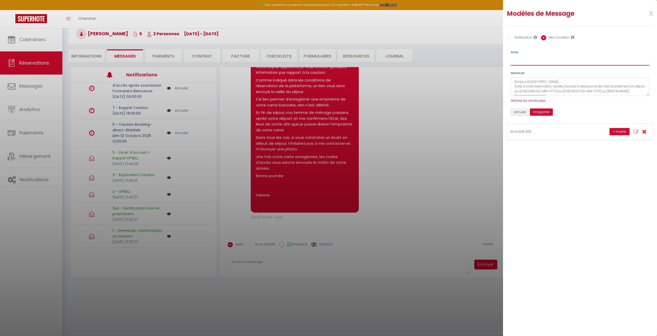
click at [541, 62] on input "Nom" at bounding box center [580, 60] width 139 height 9
click at [545, 88] on textarea "Bonjour [GUEST:FIRST_NAME], Suite à votre réservation, veuillez trouvez ci dess…" at bounding box center [580, 86] width 139 height 19
click at [550, 83] on textarea "Bonjour [GUEST:FIRST_NAME], Suite à votre réservation, veuillez trouvez ci dess…" at bounding box center [580, 86] width 139 height 19
click at [536, 102] on span "Afficher les shortcodes" at bounding box center [528, 100] width 35 height 4
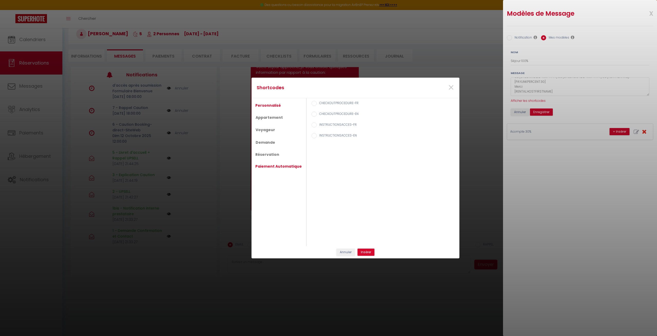
click at [271, 166] on link "Paiement Automatique" at bounding box center [279, 165] width 52 height 9
click at [327, 103] on label "Montant du paiement global" at bounding box center [337, 104] width 47 height 6
click at [314, 103] on input "Montant du paiement global" at bounding box center [311, 103] width 5 height 5
click at [371, 251] on button "Insérer" at bounding box center [366, 251] width 17 height 7
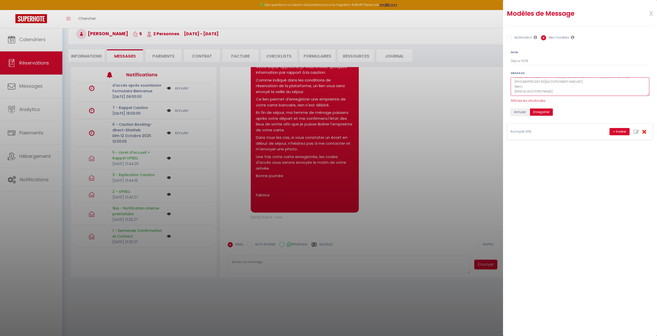
click at [545, 82] on textarea "Bonjour [GUEST:FIRST_NAME], Suite à votre réservation, veuillez trouvez ci dess…" at bounding box center [580, 86] width 139 height 19
click at [539, 112] on button "Enregistrer" at bounding box center [541, 111] width 23 height 7
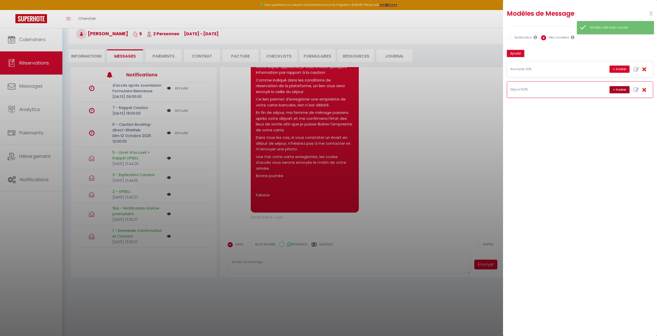
click at [620, 89] on button "+ Insérer" at bounding box center [620, 89] width 20 height 7
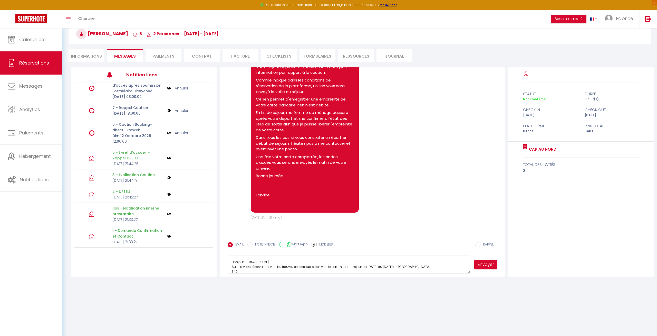
scroll to position [15, 0]
drag, startPoint x: 232, startPoint y: 262, endPoint x: 267, endPoint y: 306, distance: 55.9
click at [267, 273] on textarea "Bonjour [PERSON_NAME], Suite à votre réservation, veuillez trouvez ci dessous l…" at bounding box center [349, 264] width 243 height 18
click at [328, 244] on label "Modèles" at bounding box center [326, 246] width 14 height 9
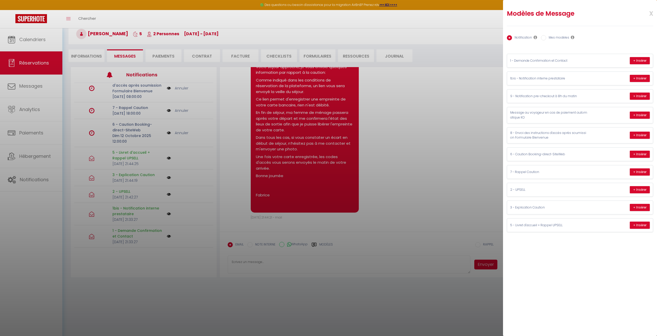
click at [552, 40] on label "Mes modèles" at bounding box center [557, 38] width 23 height 6
click at [546, 40] on input "Mes modèles" at bounding box center [543, 37] width 5 height 5
click at [552, 40] on label "Mes modèles" at bounding box center [557, 38] width 23 height 6
click at [546, 40] on input "Mes modèles" at bounding box center [543, 37] width 5 height 5
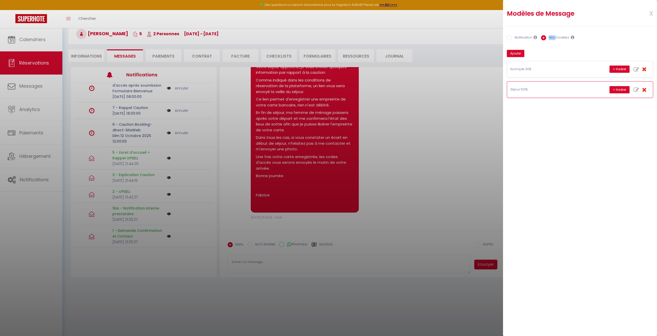
click at [637, 89] on icon "button" at bounding box center [636, 89] width 5 height 5
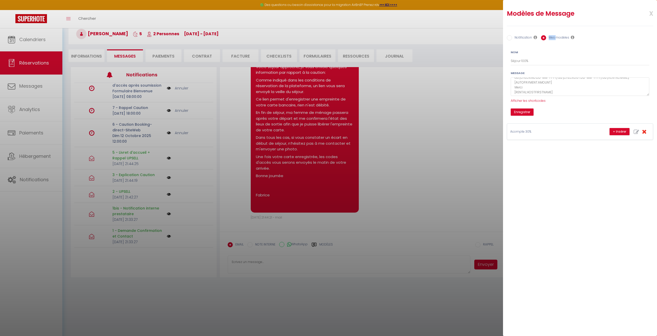
scroll to position [14, 0]
click at [559, 83] on textarea "Bonjour [GUEST:FIRST_NAME], Suite à votre réservation, veuillez trouvez ci dess…" at bounding box center [580, 86] width 139 height 19
click at [539, 101] on span "Afficher les shortcodes" at bounding box center [528, 100] width 35 height 4
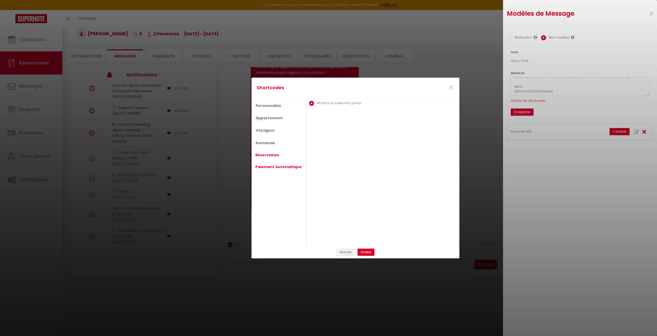
click at [276, 155] on link "Réservation" at bounding box center [267, 154] width 29 height 9
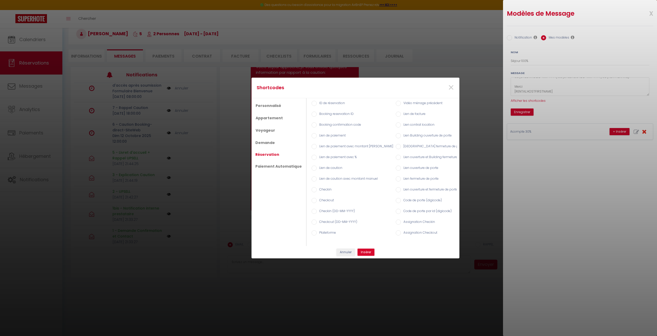
click at [333, 134] on label "Lien de paiement" at bounding box center [331, 136] width 29 height 6
click at [317, 134] on input "Lien de paiement" at bounding box center [314, 135] width 5 height 5
click at [365, 252] on button "Insérer" at bounding box center [366, 251] width 17 height 7
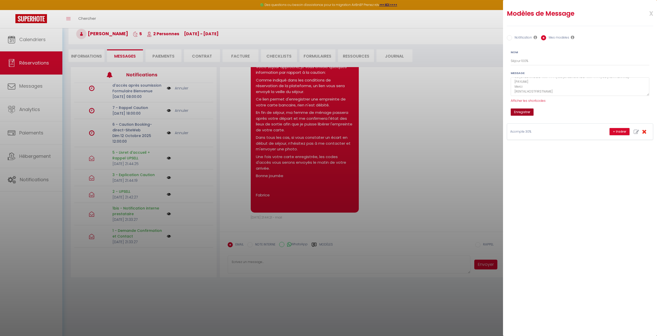
click at [519, 112] on button "Enregistrer" at bounding box center [522, 111] width 23 height 7
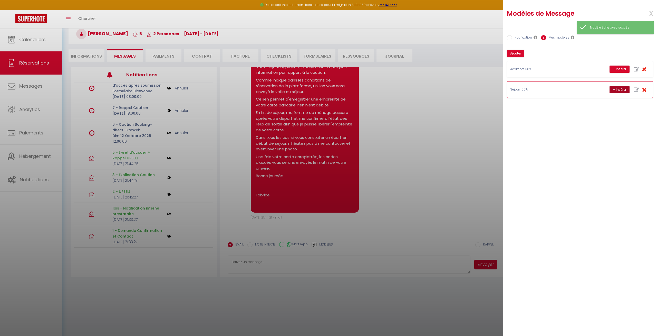
click at [617, 90] on button "+ Insérer" at bounding box center [620, 89] width 20 height 7
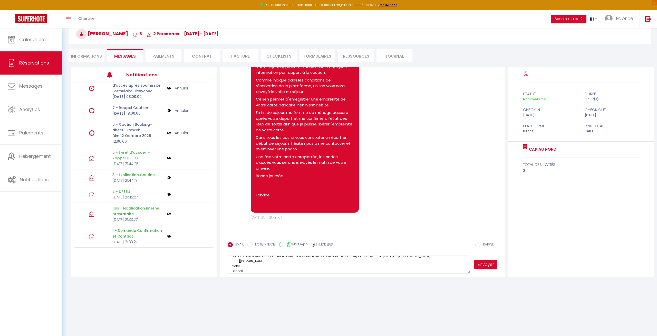
drag, startPoint x: 301, startPoint y: 261, endPoint x: 233, endPoint y: 262, distance: 67.5
click at [233, 262] on textarea "Bonjour [PERSON_NAME], Suite à votre réservation, veuillez trouvez ci dessous l…" at bounding box center [349, 264] width 243 height 18
drag, startPoint x: 233, startPoint y: 262, endPoint x: 299, endPoint y: 261, distance: 66.0
click at [299, 261] on textarea "Bonjour [PERSON_NAME], Suite à votre réservation, veuillez trouvez ci dessous l…" at bounding box center [349, 264] width 243 height 18
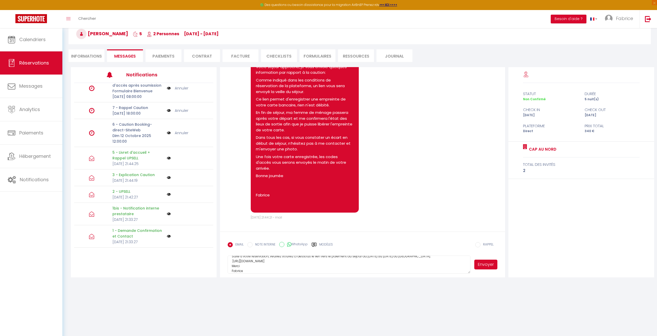
scroll to position [0, 0]
drag, startPoint x: 251, startPoint y: 272, endPoint x: 188, endPoint y: 220, distance: 80.9
click at [228, 255] on textarea "Bonjour [PERSON_NAME], Suite à votre réservation, veuillez trouvez ci dessous l…" at bounding box center [349, 264] width 243 height 18
click at [164, 53] on li "Paiements" at bounding box center [164, 55] width 36 height 13
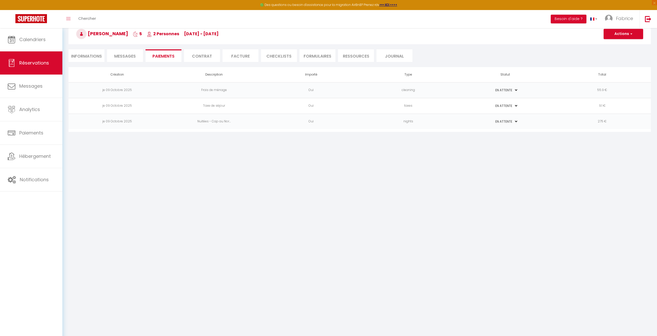
click at [123, 54] on span "Messages" at bounding box center [125, 56] width 22 height 6
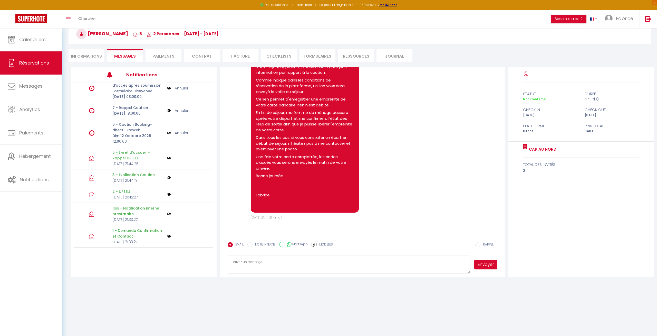
click at [87, 54] on li "Informations" at bounding box center [87, 55] width 36 height 13
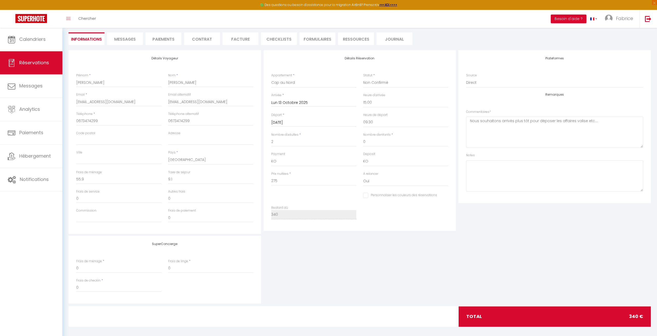
scroll to position [49, 0]
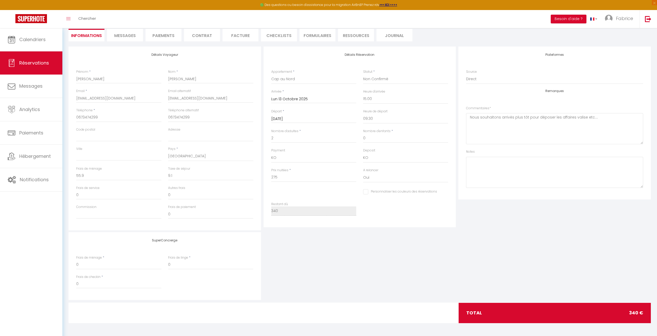
click at [121, 35] on span "Messages" at bounding box center [125, 36] width 22 height 6
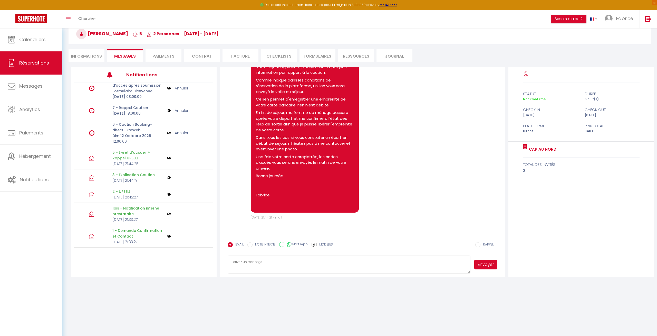
click at [296, 265] on textarea at bounding box center [349, 264] width 243 height 18
click at [318, 243] on div "Modèles" at bounding box center [322, 247] width 21 height 11
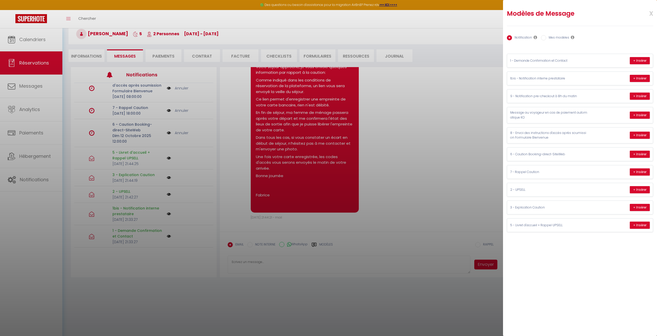
click at [551, 40] on label "Mes modèles" at bounding box center [557, 38] width 23 height 6
click at [546, 40] on input "Mes modèles" at bounding box center [543, 37] width 5 height 5
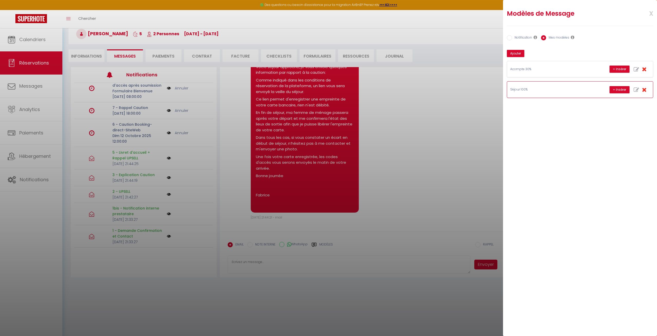
click at [636, 90] on icon "button" at bounding box center [636, 89] width 5 height 5
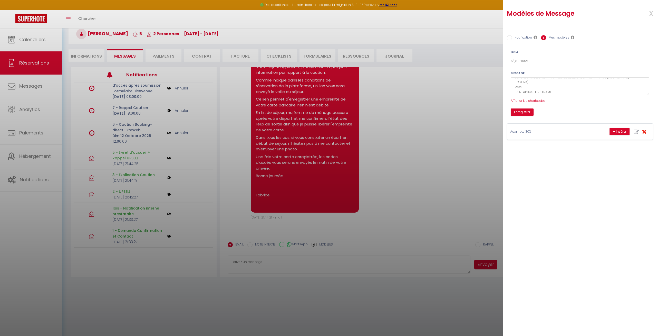
scroll to position [14, 0]
click at [536, 83] on textarea "Bonjour [GUEST:FIRST_NAME], Suite à votre réservation, veuillez trouvez ci dess…" at bounding box center [580, 86] width 139 height 19
click at [528, 102] on span "Afficher les shortcodes" at bounding box center [528, 100] width 35 height 4
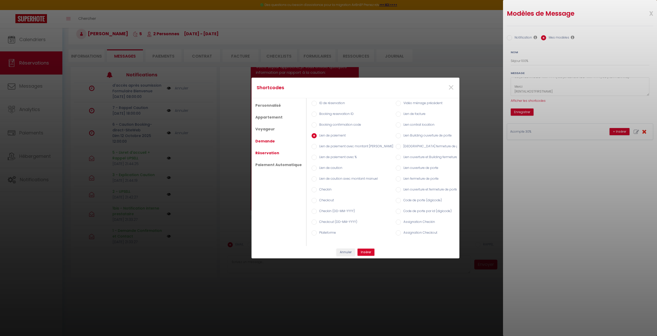
click at [271, 140] on link "Demande" at bounding box center [265, 140] width 25 height 9
click at [270, 154] on link "Réservation" at bounding box center [267, 152] width 29 height 9
click at [284, 163] on link "Paiement Automatique" at bounding box center [279, 164] width 52 height 9
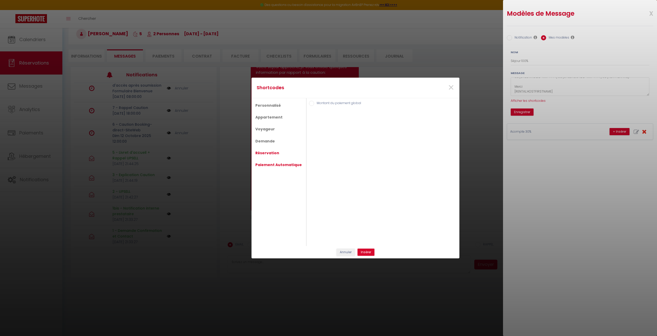
click at [273, 153] on link "Réservation" at bounding box center [267, 152] width 29 height 9
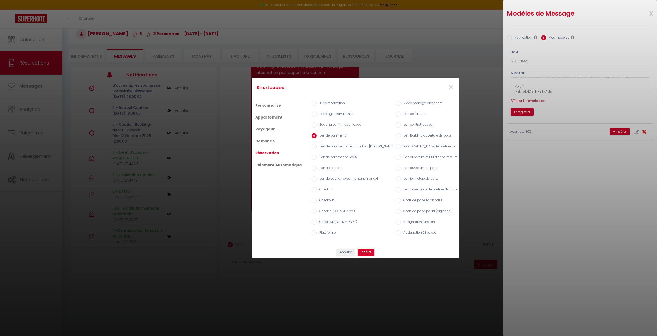
click at [335, 158] on label "Lien de paiement avec %" at bounding box center [337, 158] width 40 height 6
click at [317, 158] on input "Lien de paiement avec %" at bounding box center [314, 157] width 5 height 5
click at [369, 251] on button "Insérer" at bounding box center [366, 251] width 17 height 7
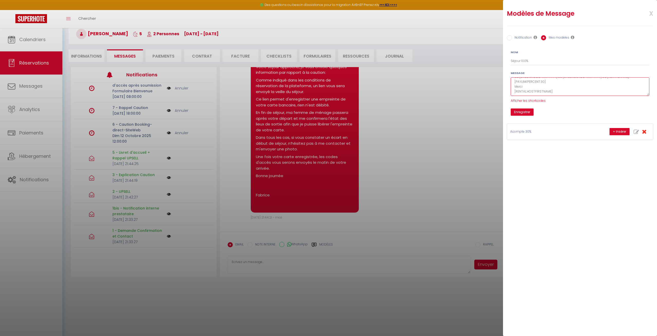
click at [544, 82] on textarea "Bonjour [GUEST:FIRST_NAME], Suite à votre réservation, veuillez trouvez ci dess…" at bounding box center [580, 86] width 139 height 19
click at [525, 110] on button "Enregistrer" at bounding box center [522, 111] width 23 height 7
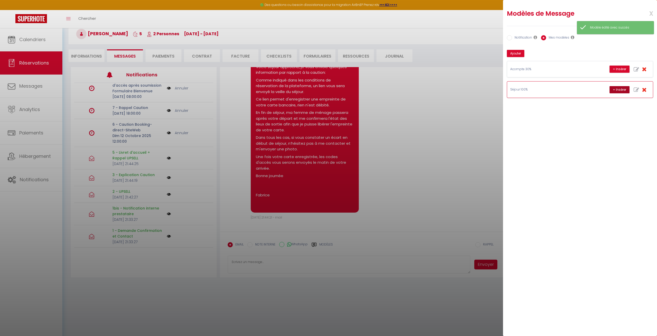
click at [621, 89] on button "+ Insérer" at bounding box center [620, 89] width 20 height 7
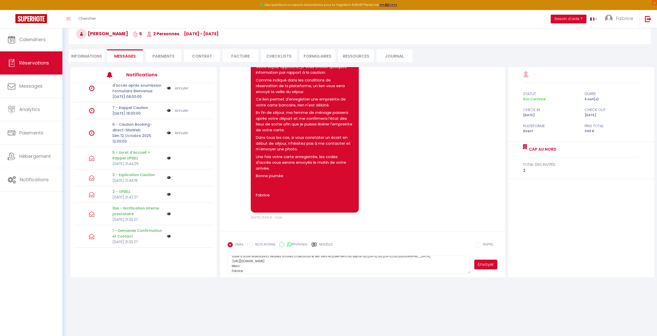
drag, startPoint x: 299, startPoint y: 260, endPoint x: 233, endPoint y: 261, distance: 65.7
click at [233, 261] on textarea "Bonjour [PERSON_NAME], Suite à votre réservation, veuillez trouvez ci dessous l…" at bounding box center [349, 264] width 243 height 18
drag, startPoint x: 234, startPoint y: 262, endPoint x: 259, endPoint y: 260, distance: 24.9
click at [259, 260] on textarea "Bonjour [PERSON_NAME], Suite à votre réservation, veuillez trouvez ci dessous l…" at bounding box center [349, 264] width 243 height 18
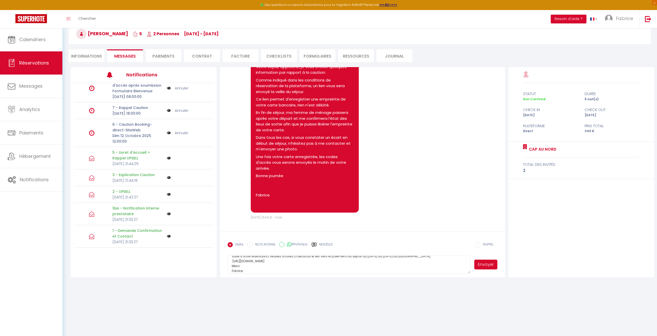
click at [240, 262] on textarea "Bonjour [PERSON_NAME], Suite à votre réservation, veuillez trouvez ci dessous l…" at bounding box center [349, 264] width 243 height 18
drag, startPoint x: 233, startPoint y: 261, endPoint x: 299, endPoint y: 260, distance: 66.2
click at [299, 260] on textarea "Bonjour [PERSON_NAME], Suite à votre réservation, veuillez trouvez ci dessous l…" at bounding box center [349, 264] width 243 height 18
click at [322, 265] on textarea "Bonjour [PERSON_NAME], Suite à votre réservation, veuillez trouvez ci dessous l…" at bounding box center [349, 264] width 243 height 18
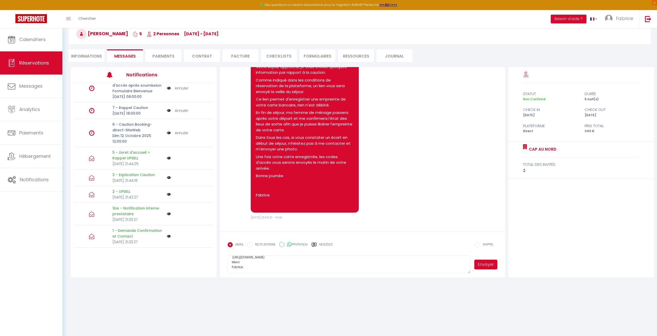
click at [484, 264] on button "Envoyer" at bounding box center [485, 264] width 23 height 10
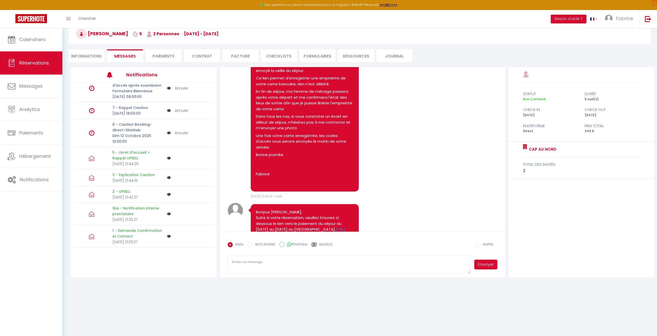
scroll to position [420, 0]
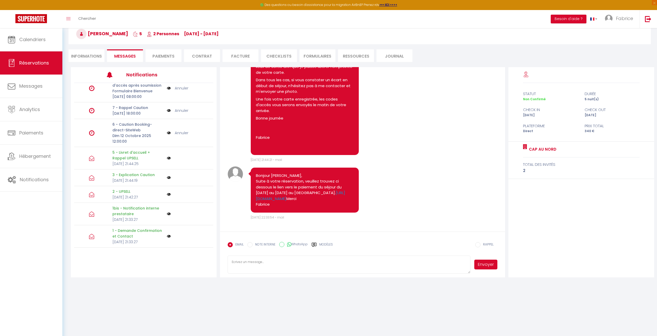
click at [91, 56] on li "Informations" at bounding box center [87, 55] width 36 height 13
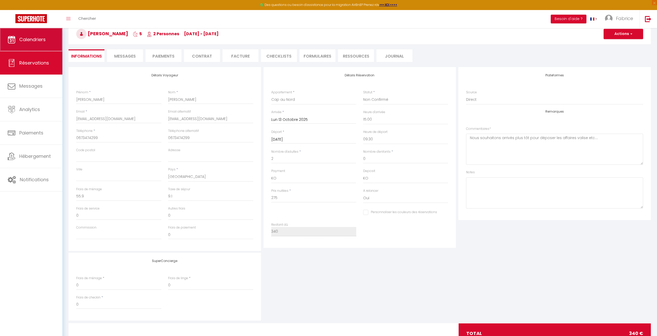
click at [37, 38] on span "Calendriers" at bounding box center [32, 39] width 26 height 6
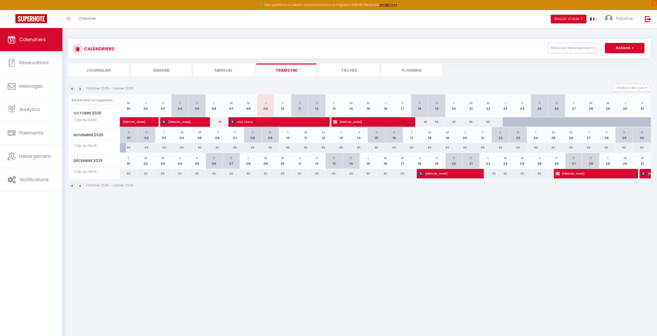
click at [80, 88] on img at bounding box center [80, 89] width 6 height 6
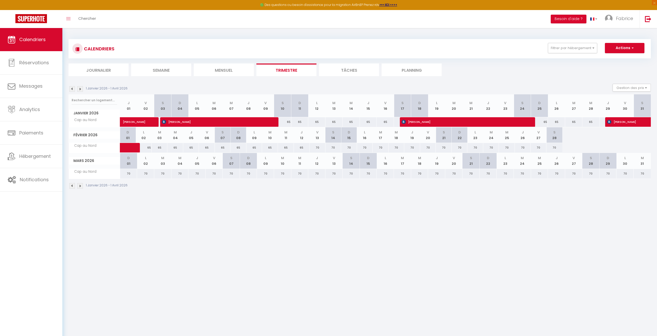
click at [72, 89] on img at bounding box center [72, 89] width 6 height 6
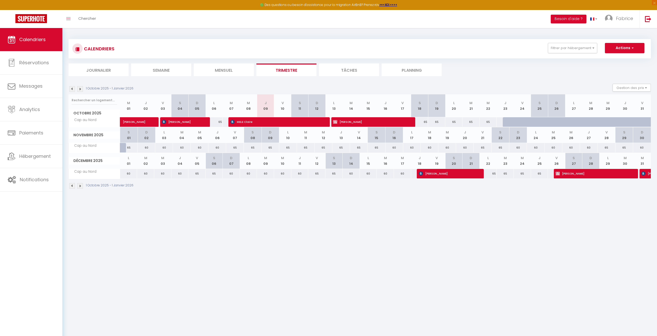
click at [80, 89] on img at bounding box center [80, 89] width 6 height 6
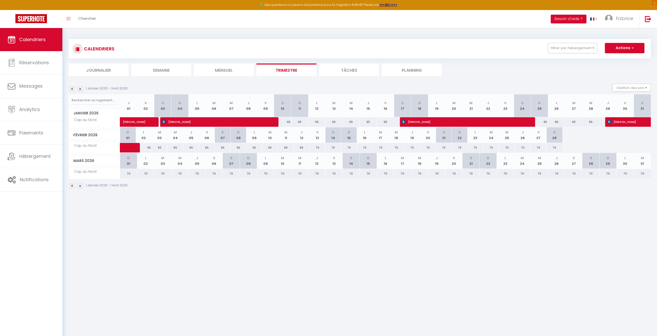
click at [81, 88] on img at bounding box center [80, 89] width 6 height 6
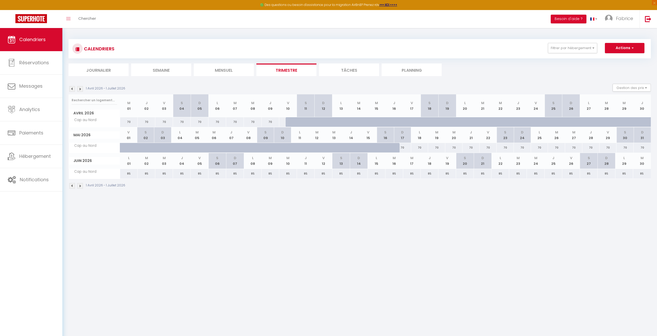
click at [71, 87] on img at bounding box center [72, 89] width 6 height 6
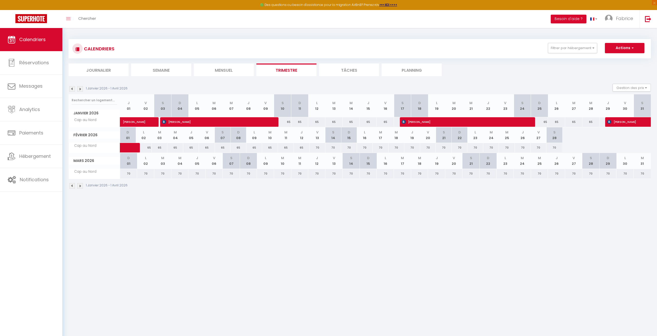
click at [71, 87] on img at bounding box center [72, 89] width 6 height 6
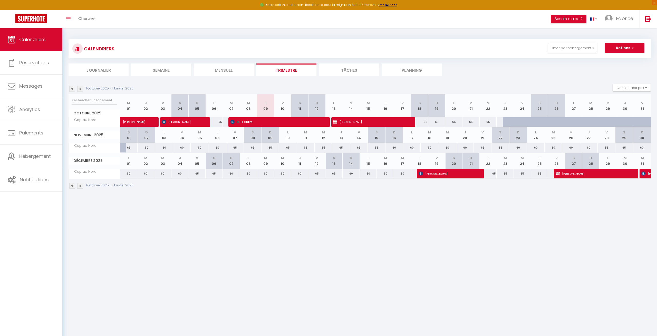
click at [71, 87] on img at bounding box center [72, 89] width 6 height 6
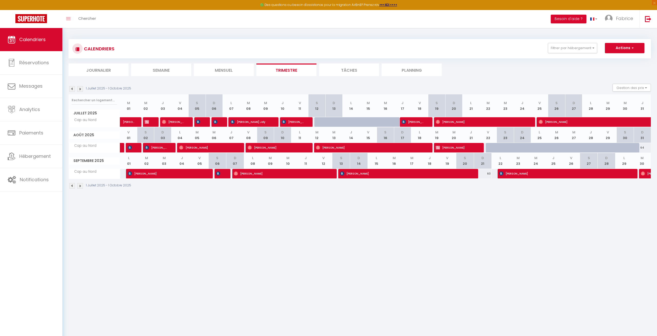
click at [79, 87] on img at bounding box center [80, 89] width 6 height 6
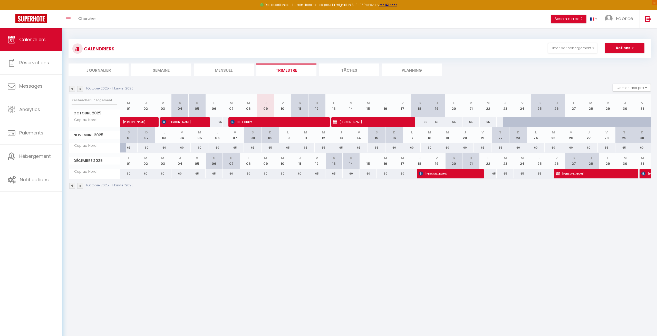
click at [81, 89] on img at bounding box center [80, 89] width 6 height 6
